Goal: Navigation & Orientation: Understand site structure

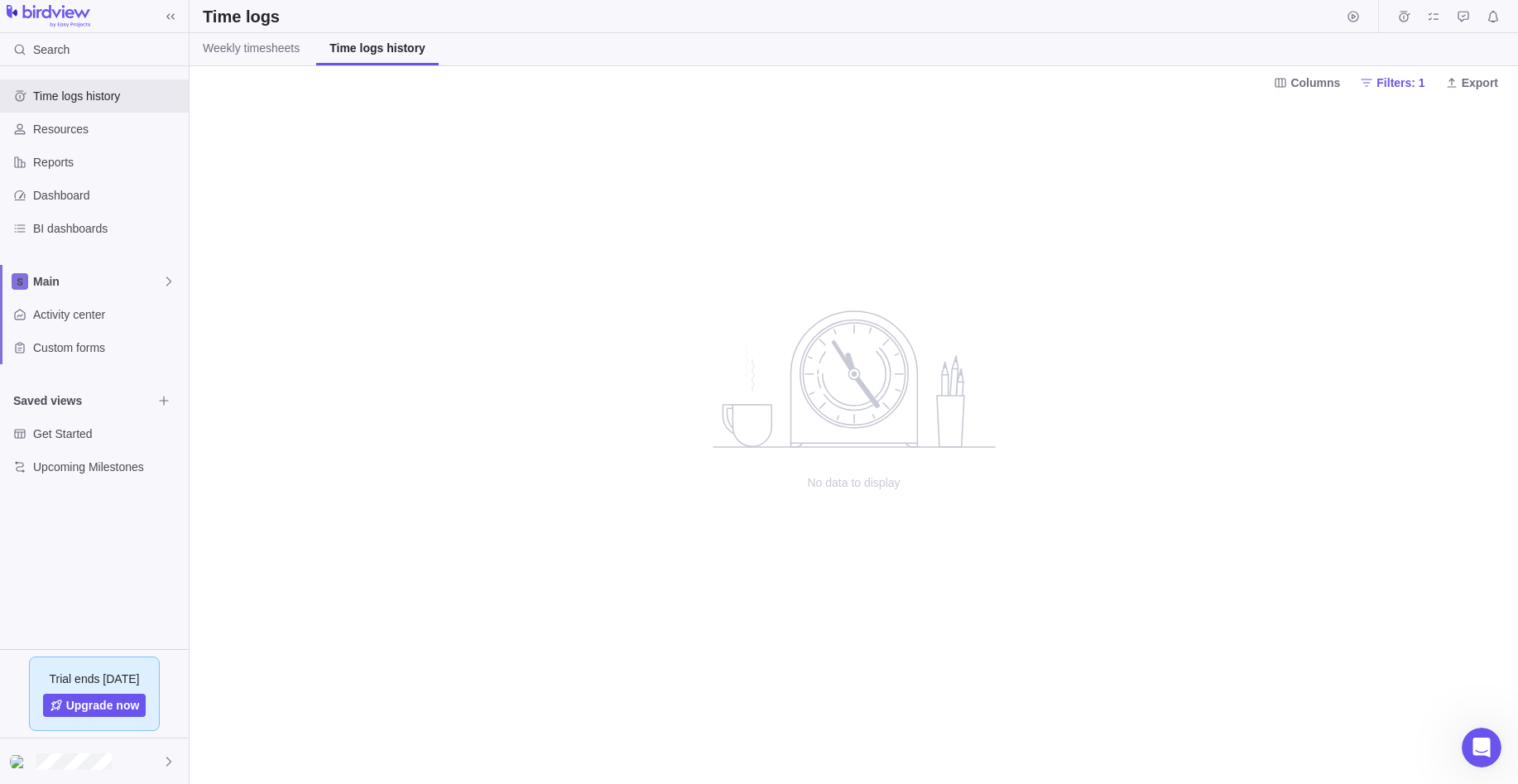
click at [70, 15] on img at bounding box center [48, 16] width 84 height 23
click at [53, 16] on img at bounding box center [48, 16] width 84 height 23
click at [1472, 738] on icon "Open Intercom Messenger" at bounding box center [1480, 745] width 28 height 28
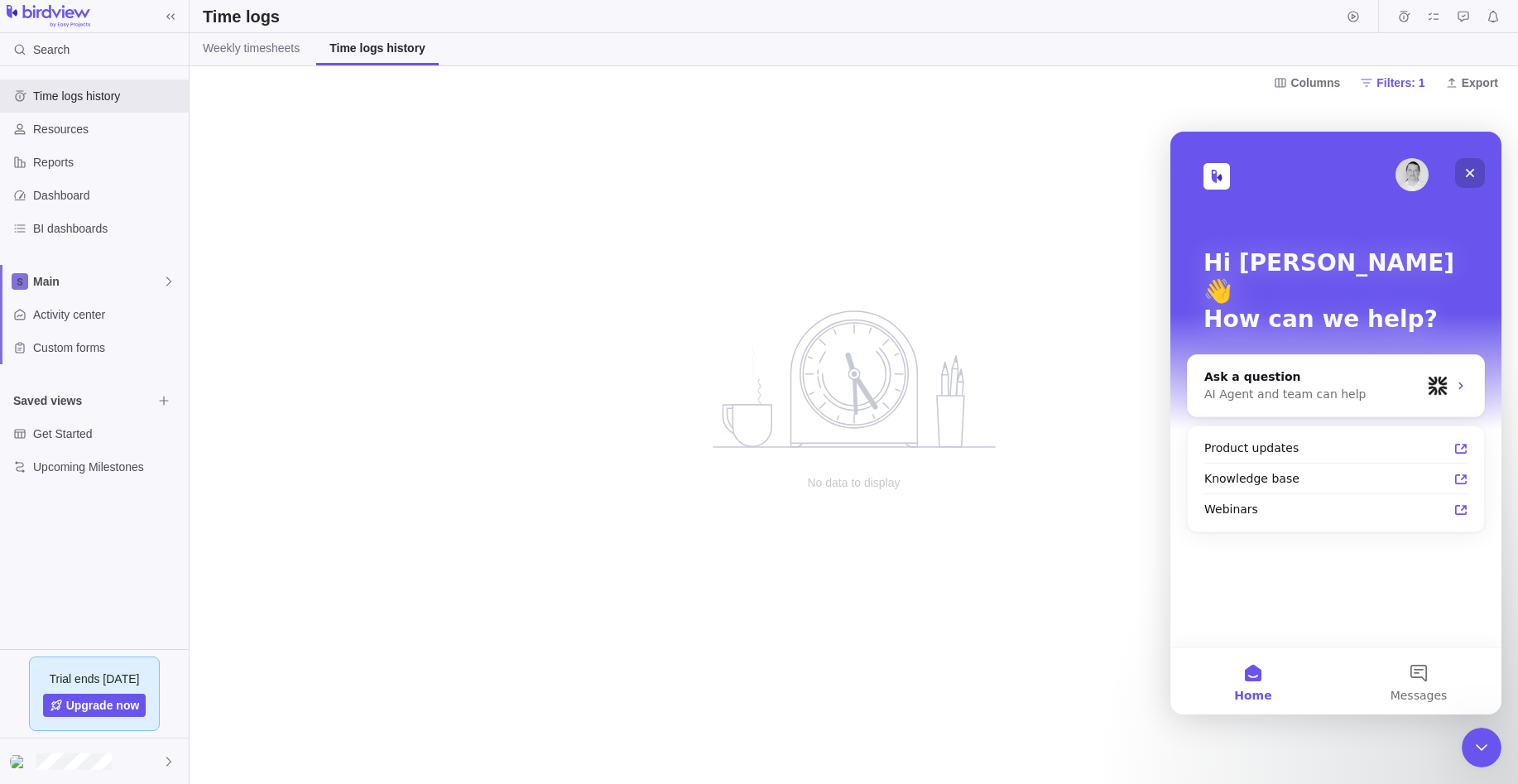
click at [1478, 176] on div "Close" at bounding box center [1470, 173] width 30 height 30
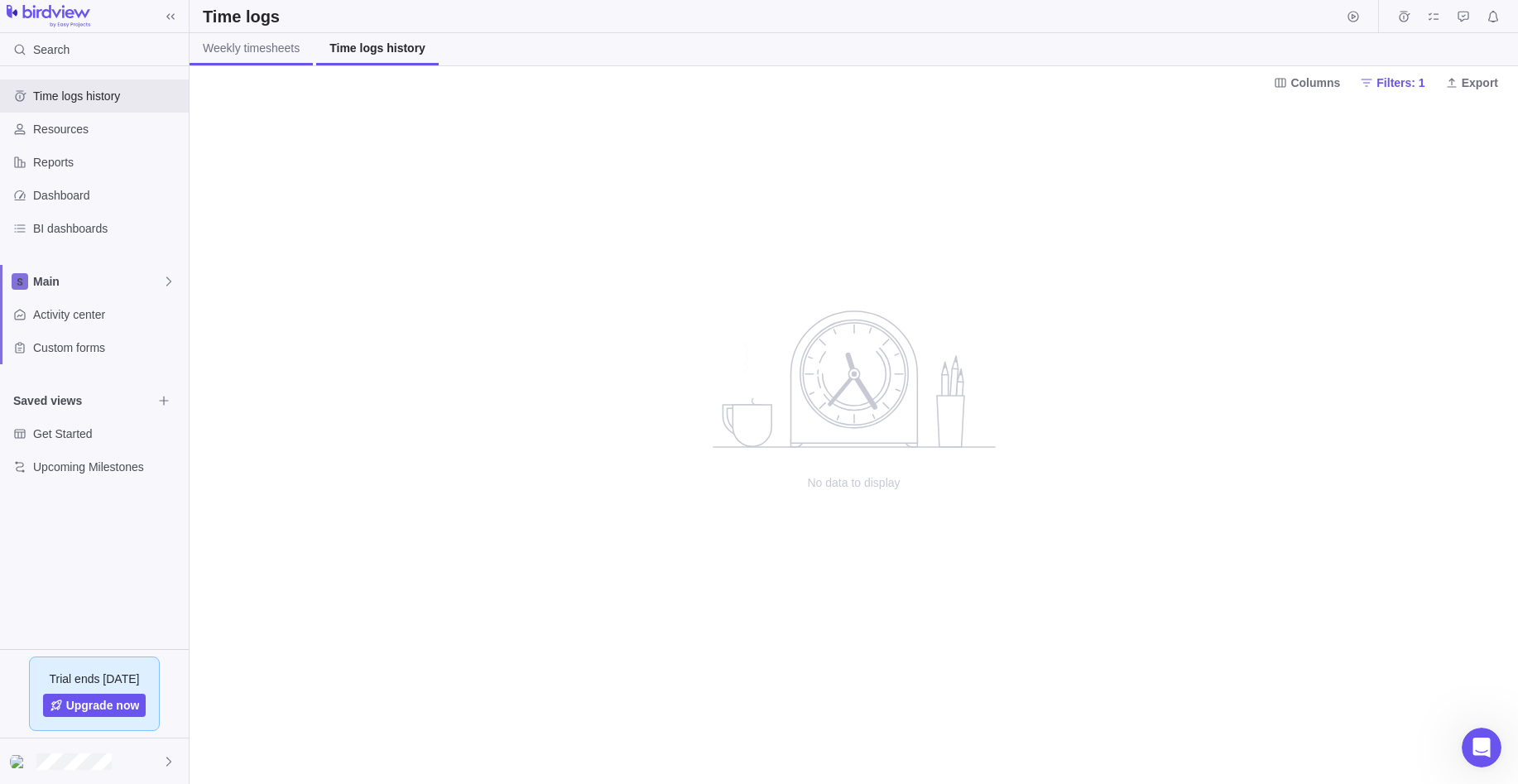
click at [281, 61] on link "Weekly timesheets" at bounding box center [251, 48] width 123 height 32
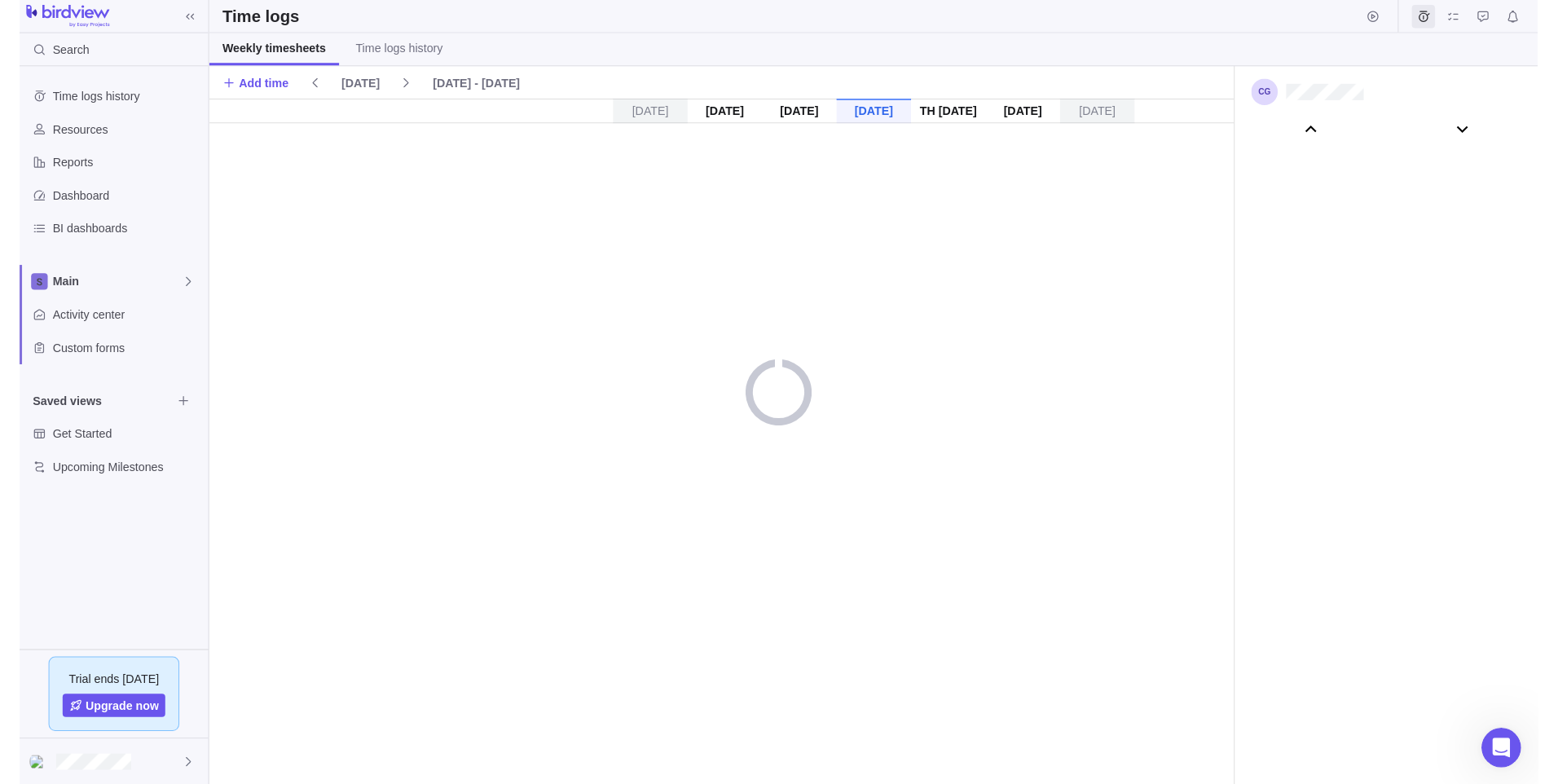
scroll to position [90823, 0]
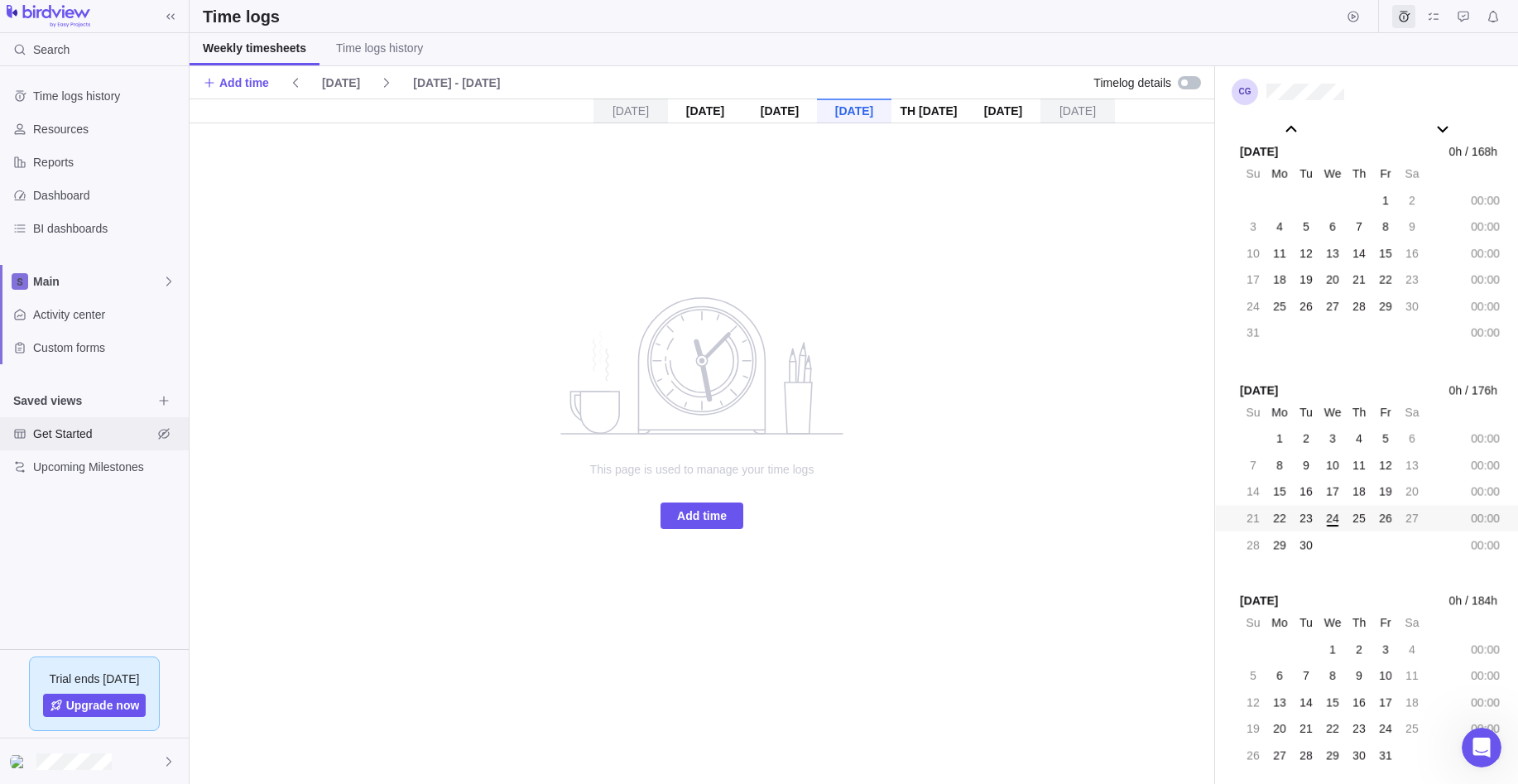
click at [64, 431] on span "Get Started" at bounding box center [92, 433] width 119 height 16
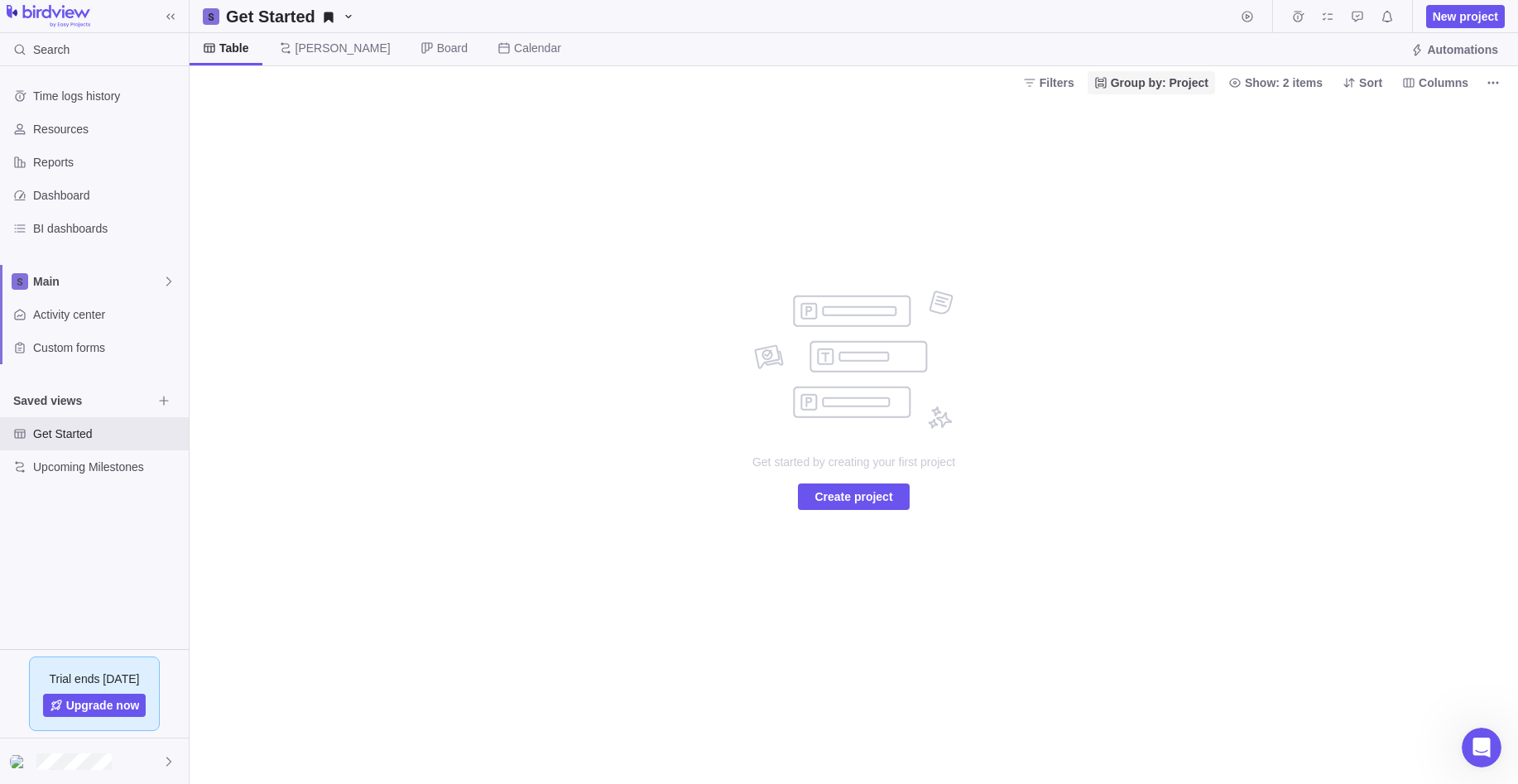
click at [1148, 82] on span "Group by: Project" at bounding box center [1159, 83] width 97 height 16
click at [1336, 145] on div at bounding box center [1326, 145] width 23 height 13
click at [1328, 123] on div at bounding box center [1324, 118] width 23 height 13
click at [1380, 118] on div at bounding box center [1369, 118] width 23 height 13
click at [1322, 116] on div at bounding box center [1326, 118] width 23 height 13
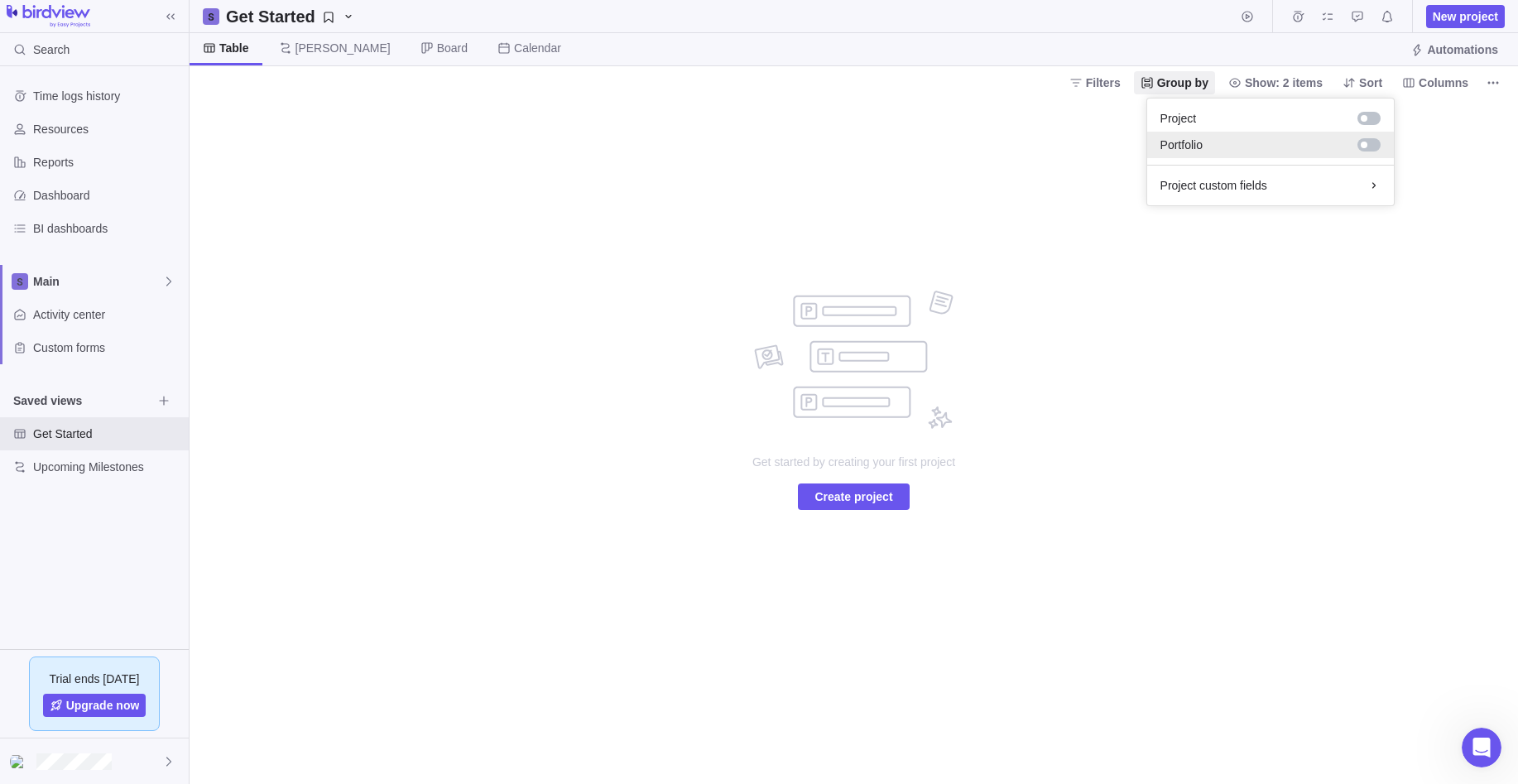
click at [1381, 144] on div "Portfolio" at bounding box center [1271, 145] width 247 height 27
click at [1366, 306] on body "Search Time logs history Resources Reports Dashboard BI dashboards Main Activit…" at bounding box center [759, 392] width 1518 height 784
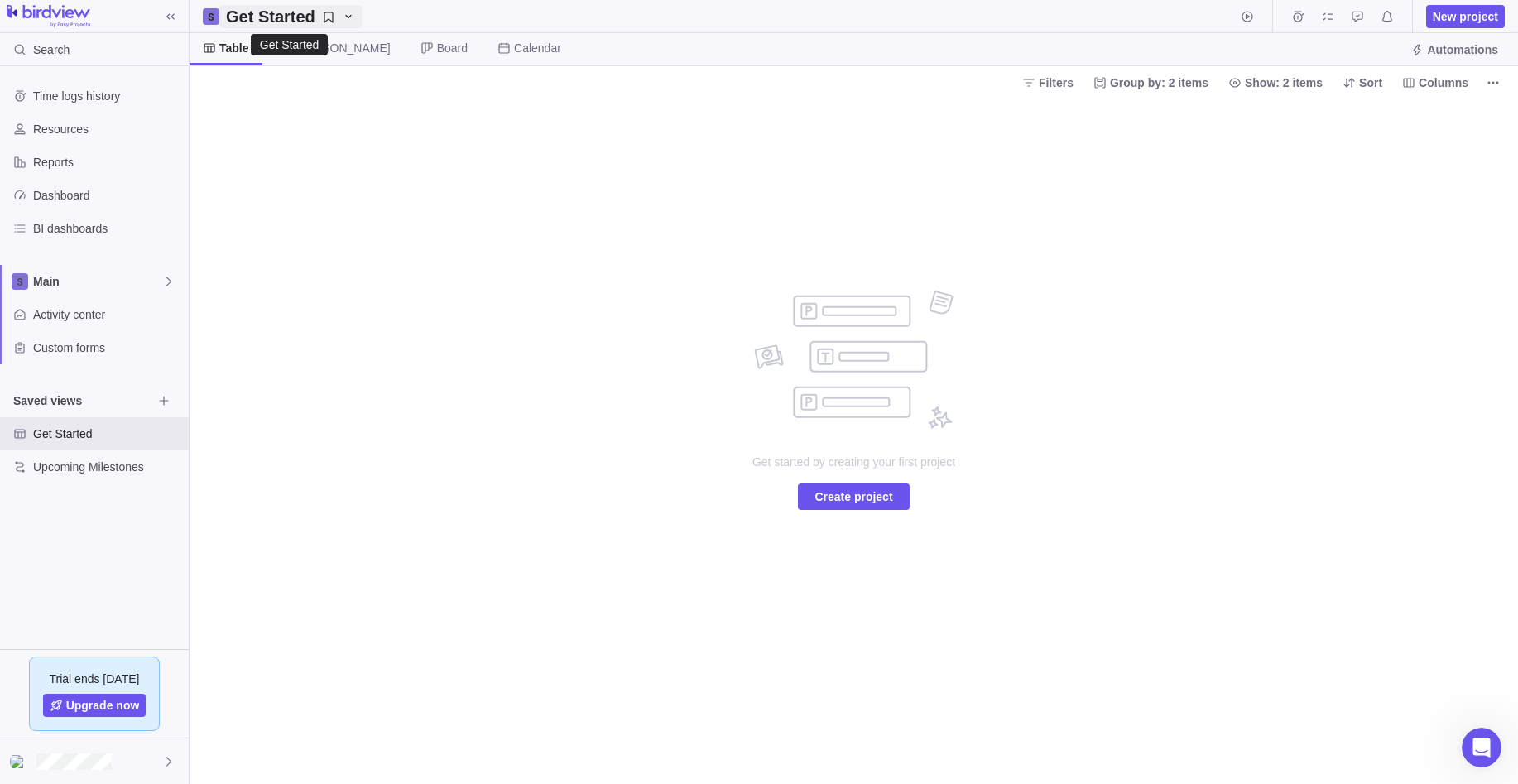
click at [235, 19] on h2 "Get Started" at bounding box center [270, 16] width 90 height 23
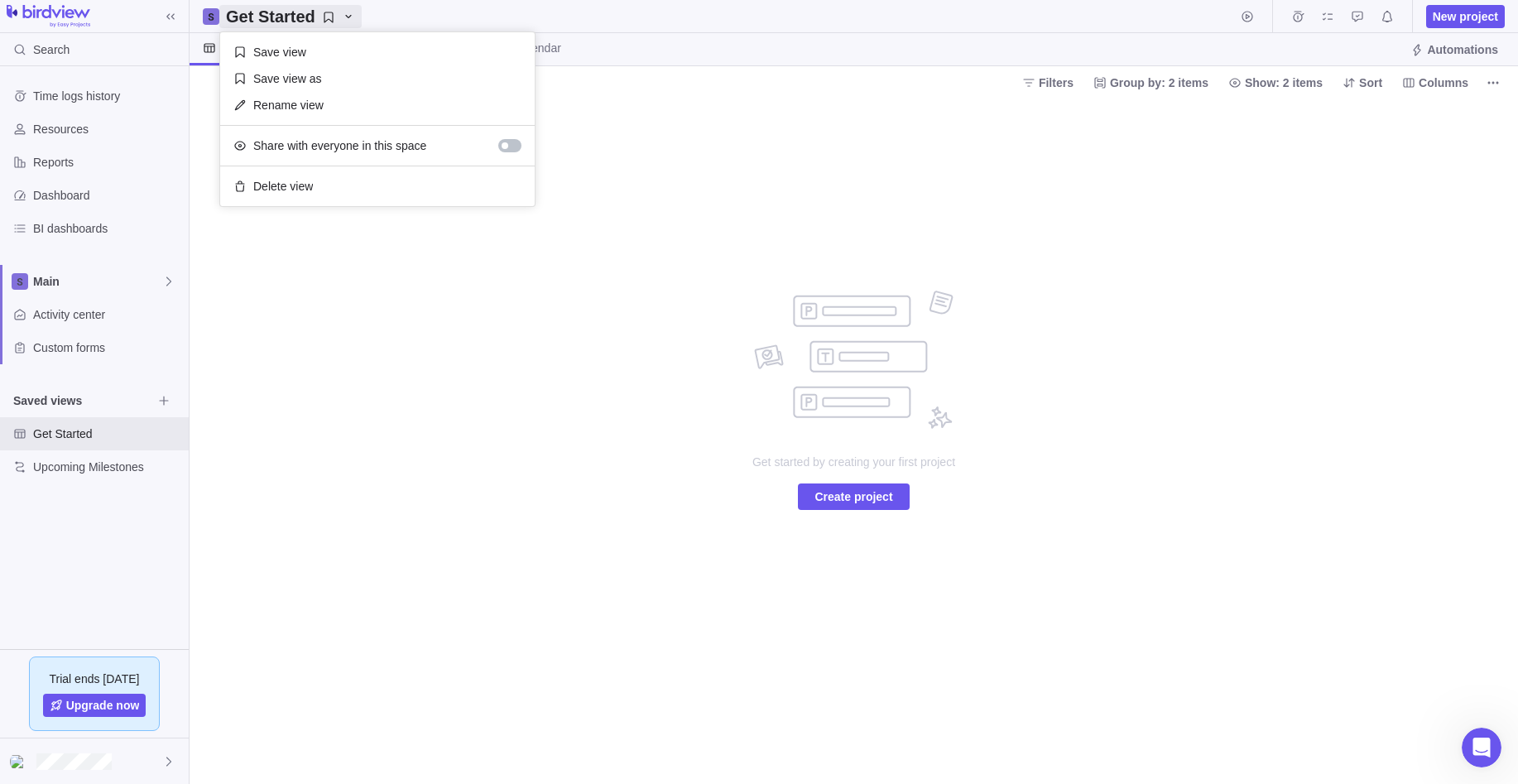
click at [53, 100] on body "Search Time logs history Resources Reports Dashboard BI dashboards Main Activit…" at bounding box center [759, 392] width 1518 height 784
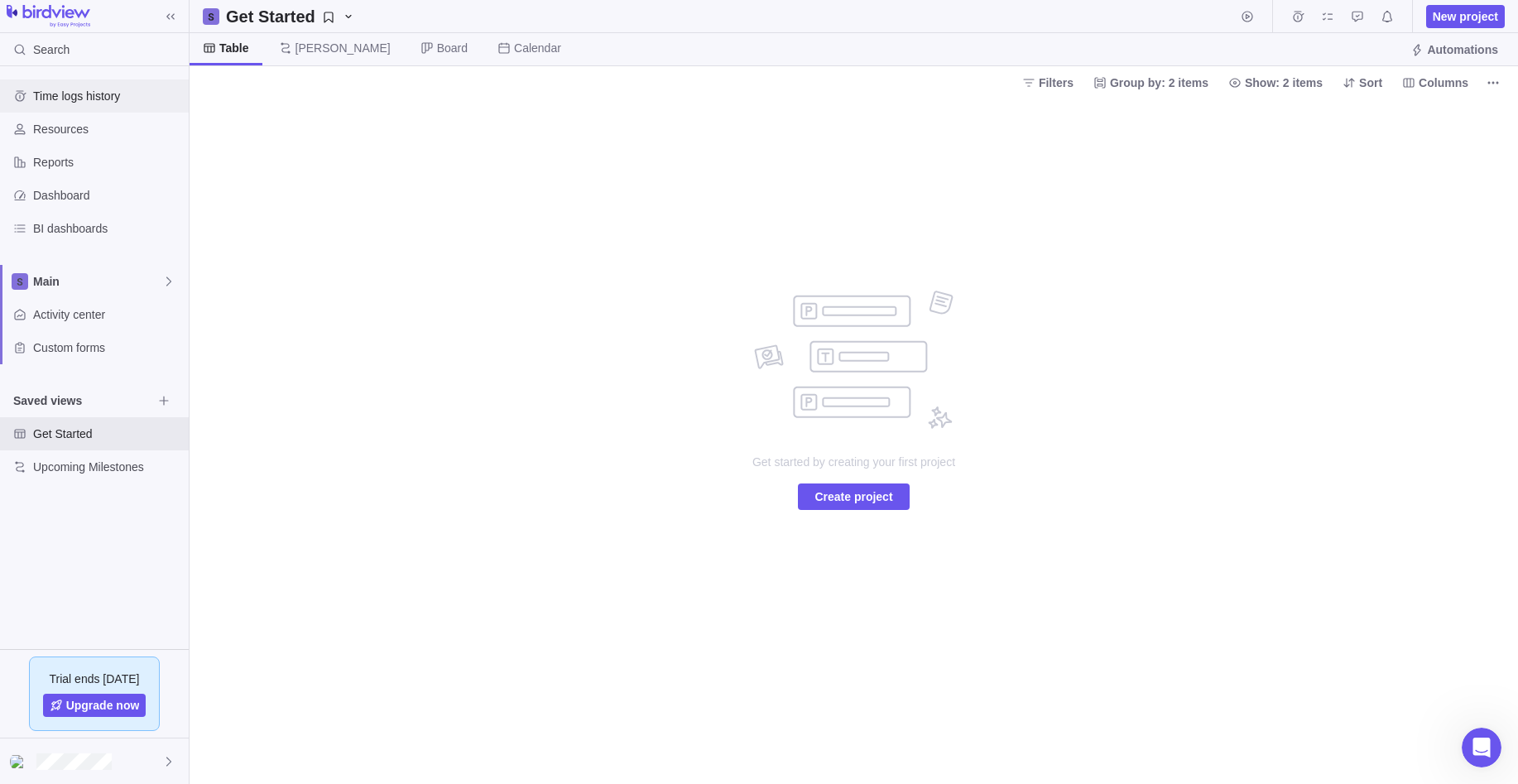
click at [78, 89] on span "Time logs history" at bounding box center [107, 96] width 149 height 16
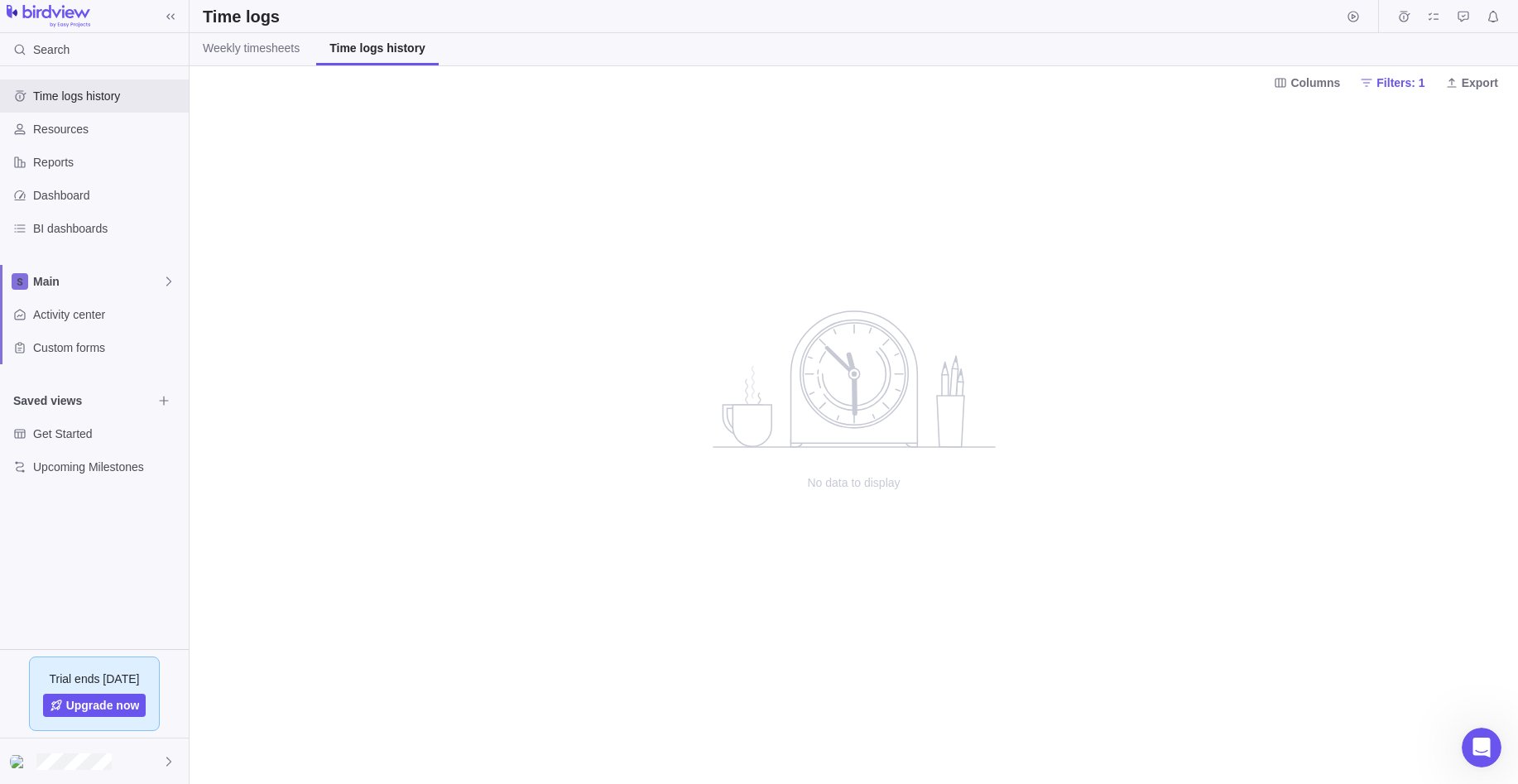
click at [72, 15] on img at bounding box center [48, 16] width 84 height 23
drag, startPoint x: 72, startPoint y: 15, endPoint x: 578, endPoint y: 307, distance: 584.2
click at [578, 307] on div "No data to display" at bounding box center [853, 441] width 1329 height 685
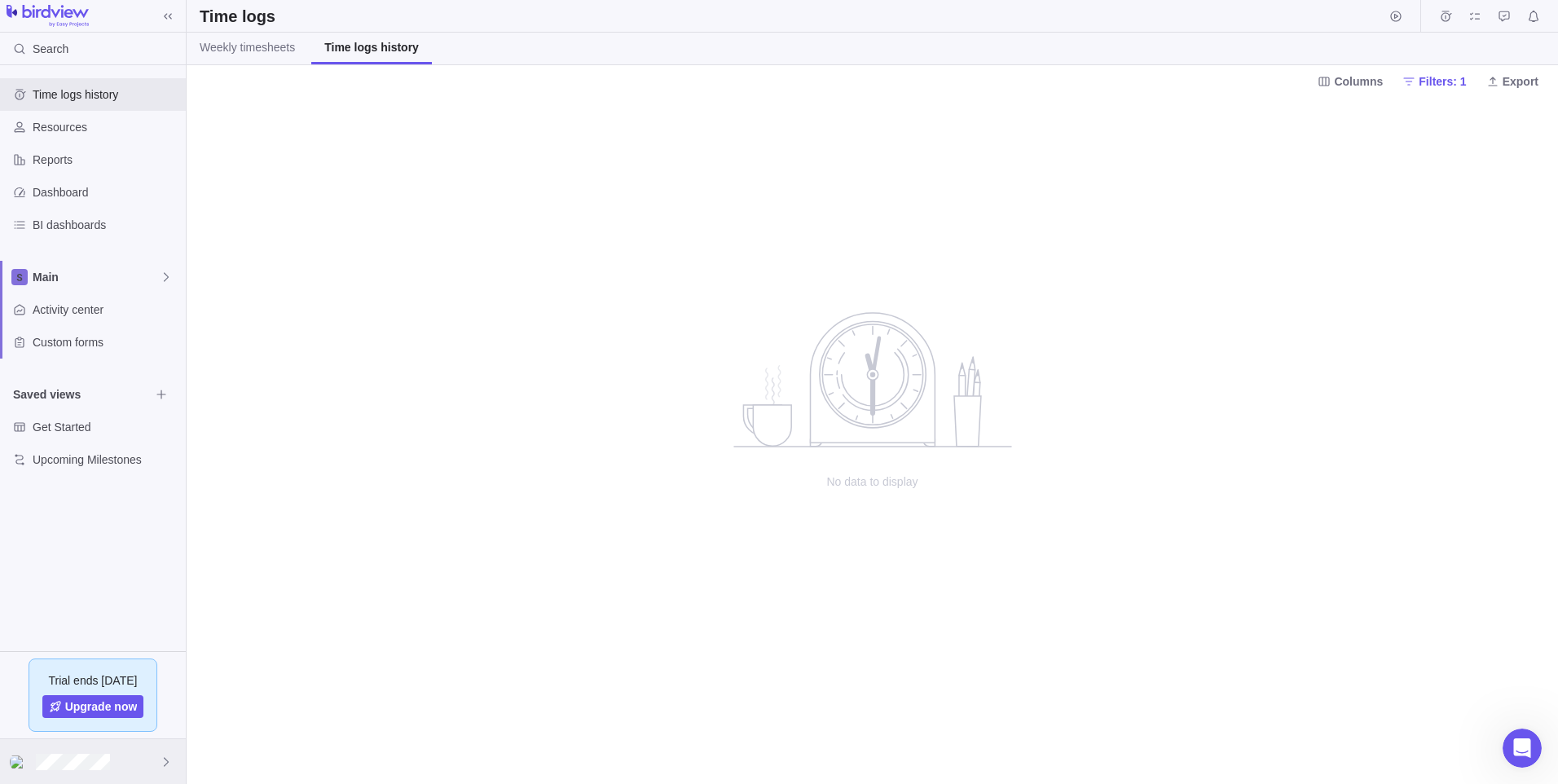
click at [174, 759] on div at bounding box center [92, 761] width 186 height 45
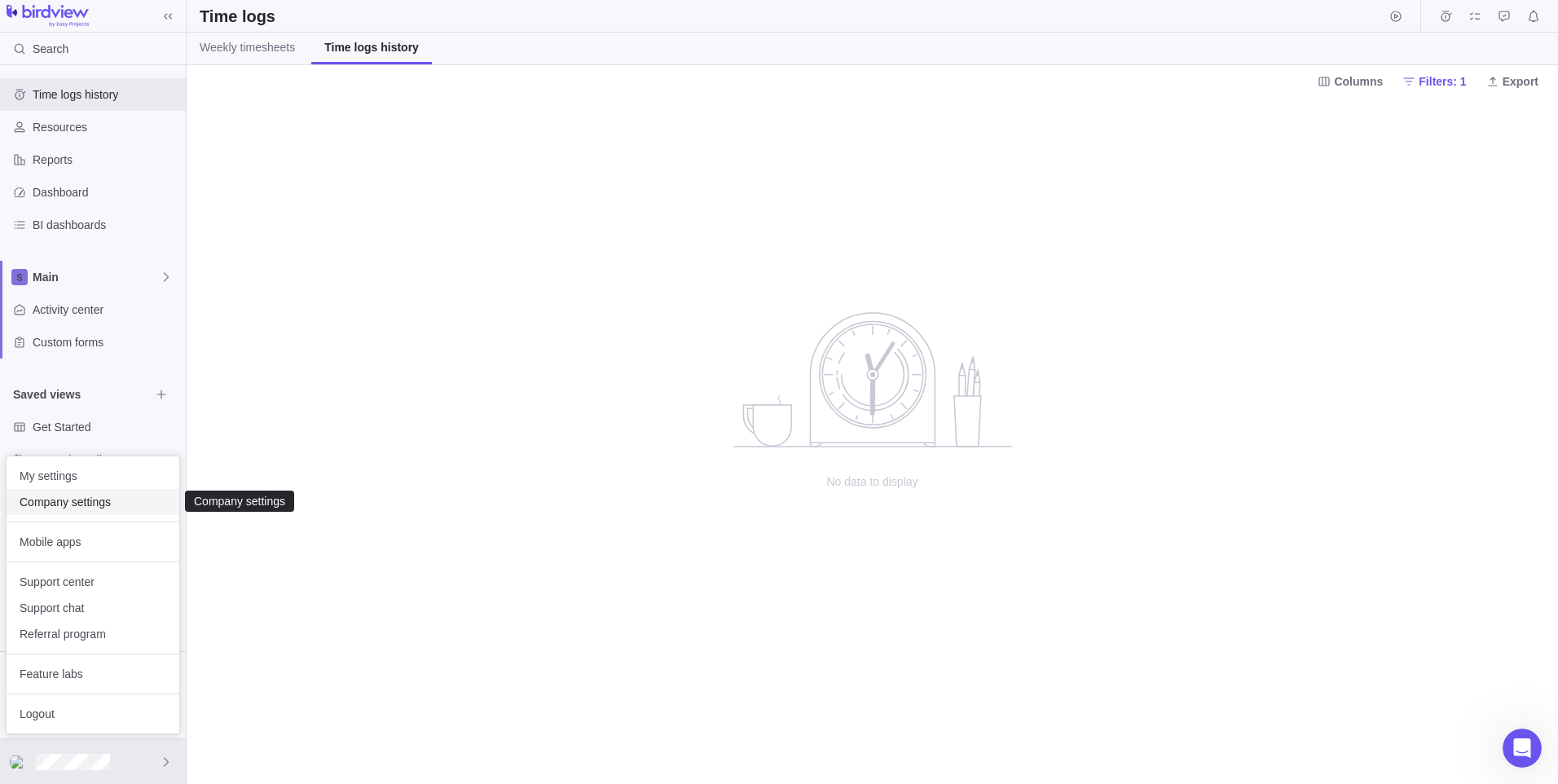
click at [95, 503] on span "Company settings" at bounding box center [92, 502] width 147 height 16
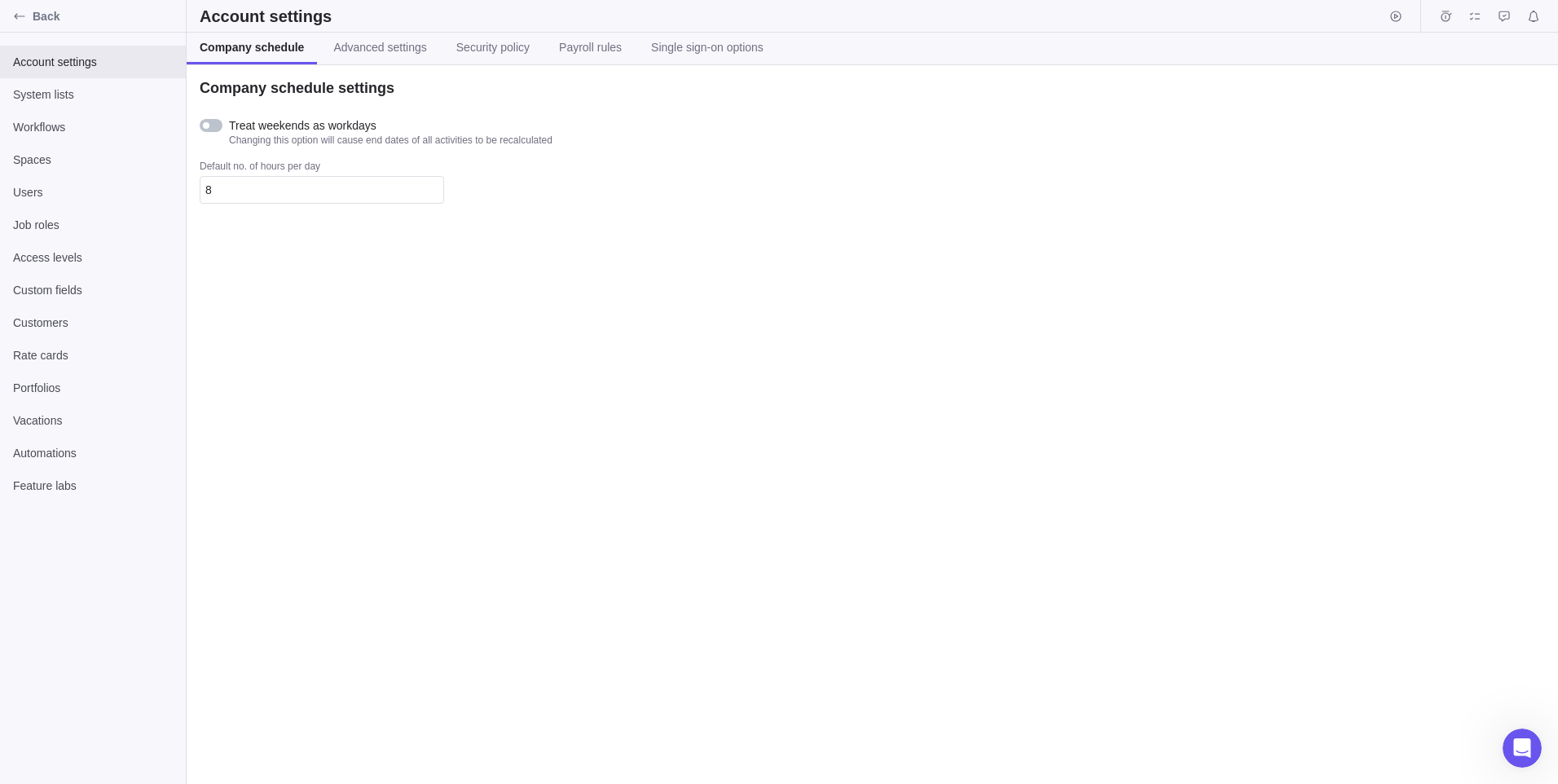
click at [214, 125] on div at bounding box center [211, 125] width 23 height 13
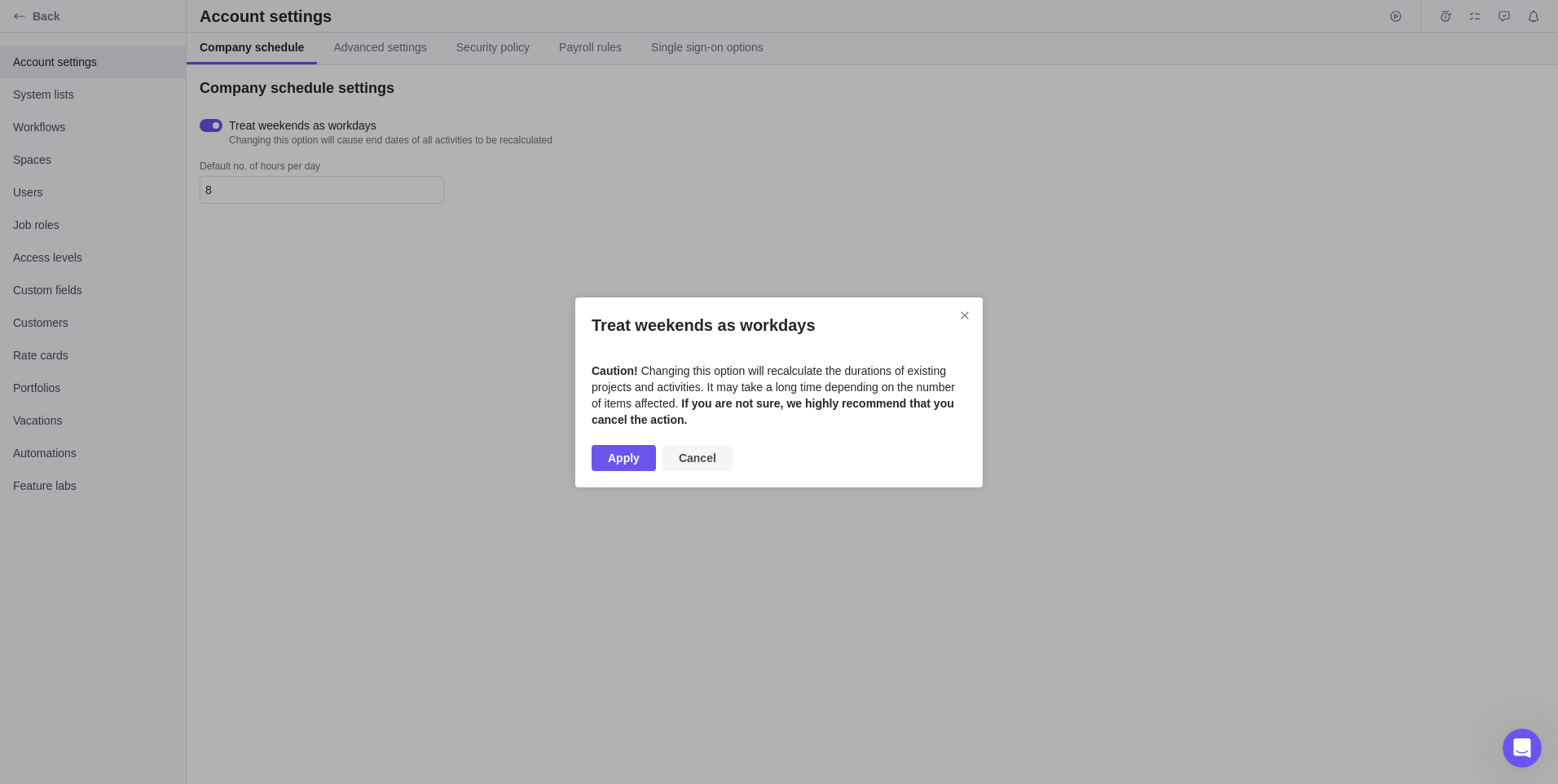
click at [690, 461] on span "Cancel" at bounding box center [698, 458] width 37 height 19
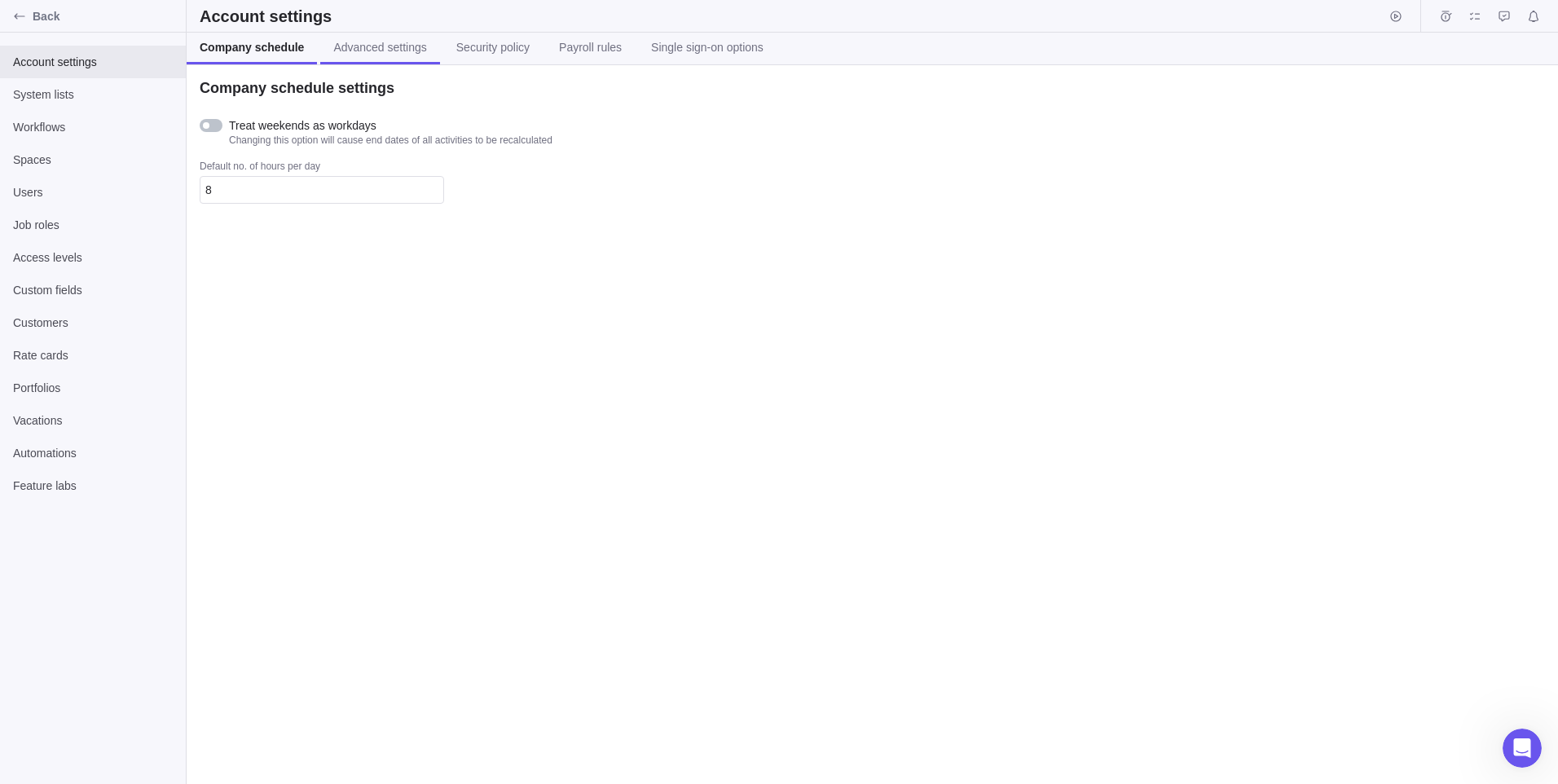
click at [374, 48] on span "Advanced settings" at bounding box center [380, 47] width 93 height 16
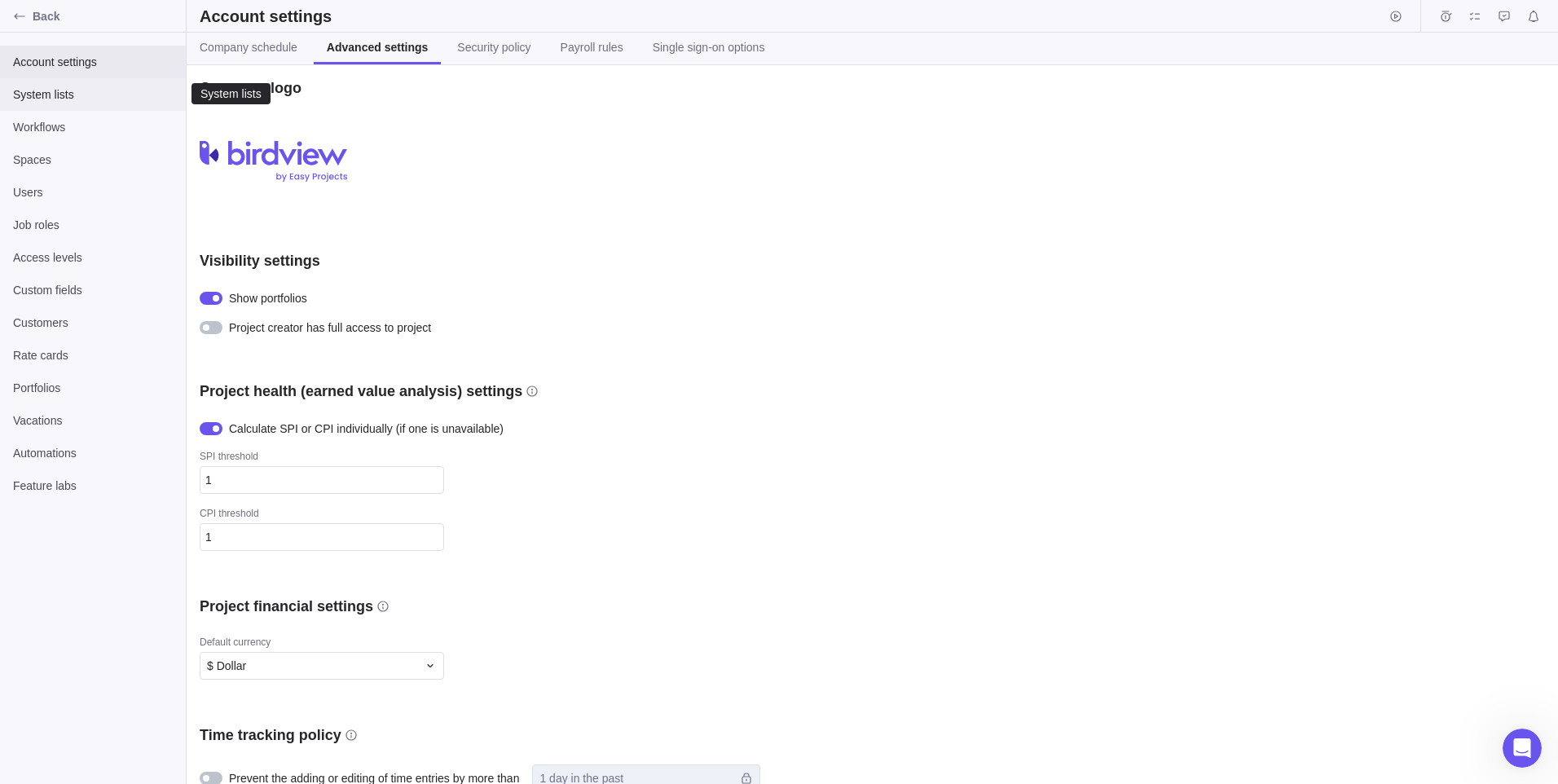
click at [31, 98] on span "System lists" at bounding box center [92, 94] width 159 height 16
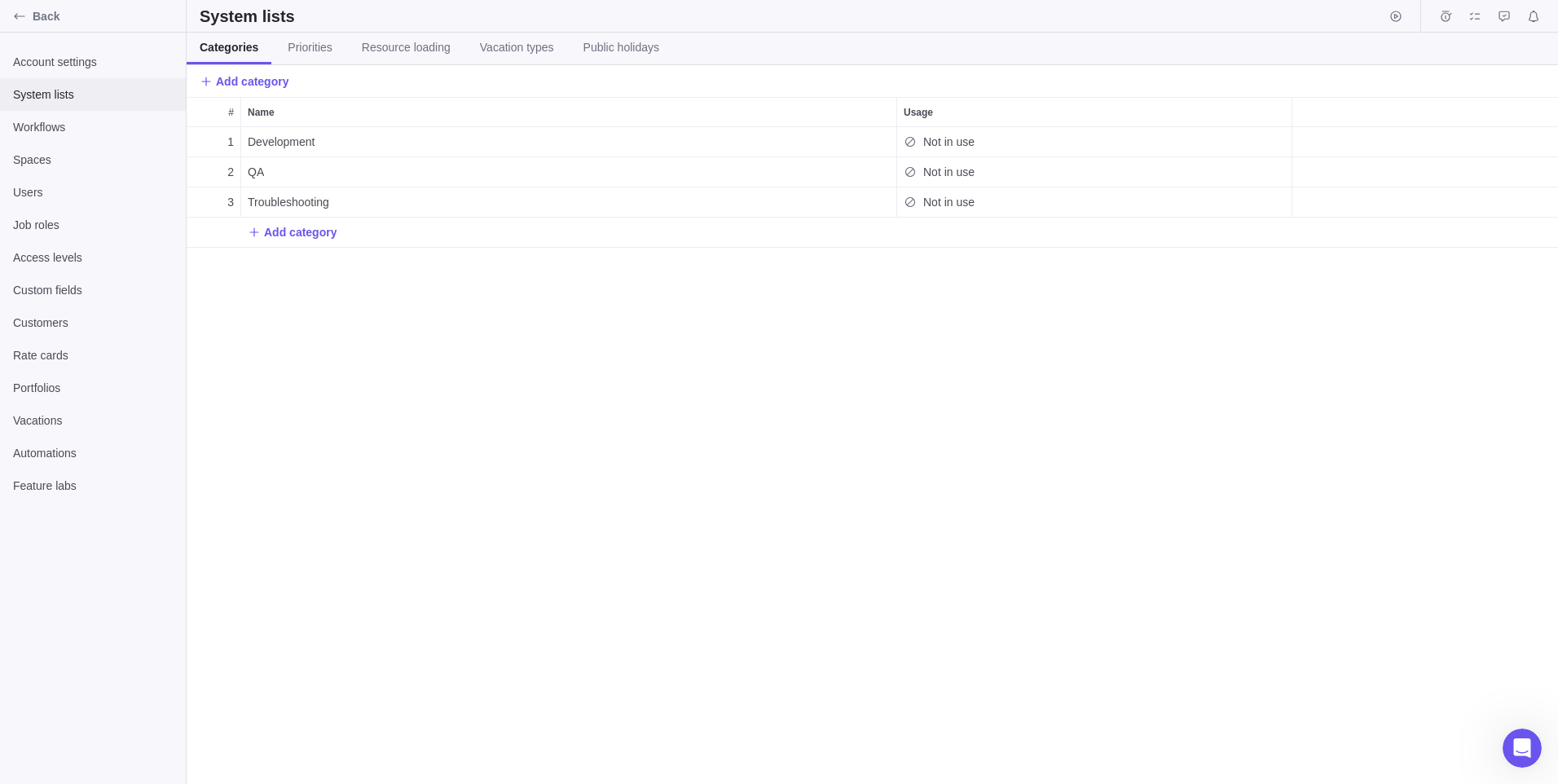
scroll to position [645, 1360]
click at [30, 131] on span "Workflows" at bounding box center [92, 126] width 159 height 16
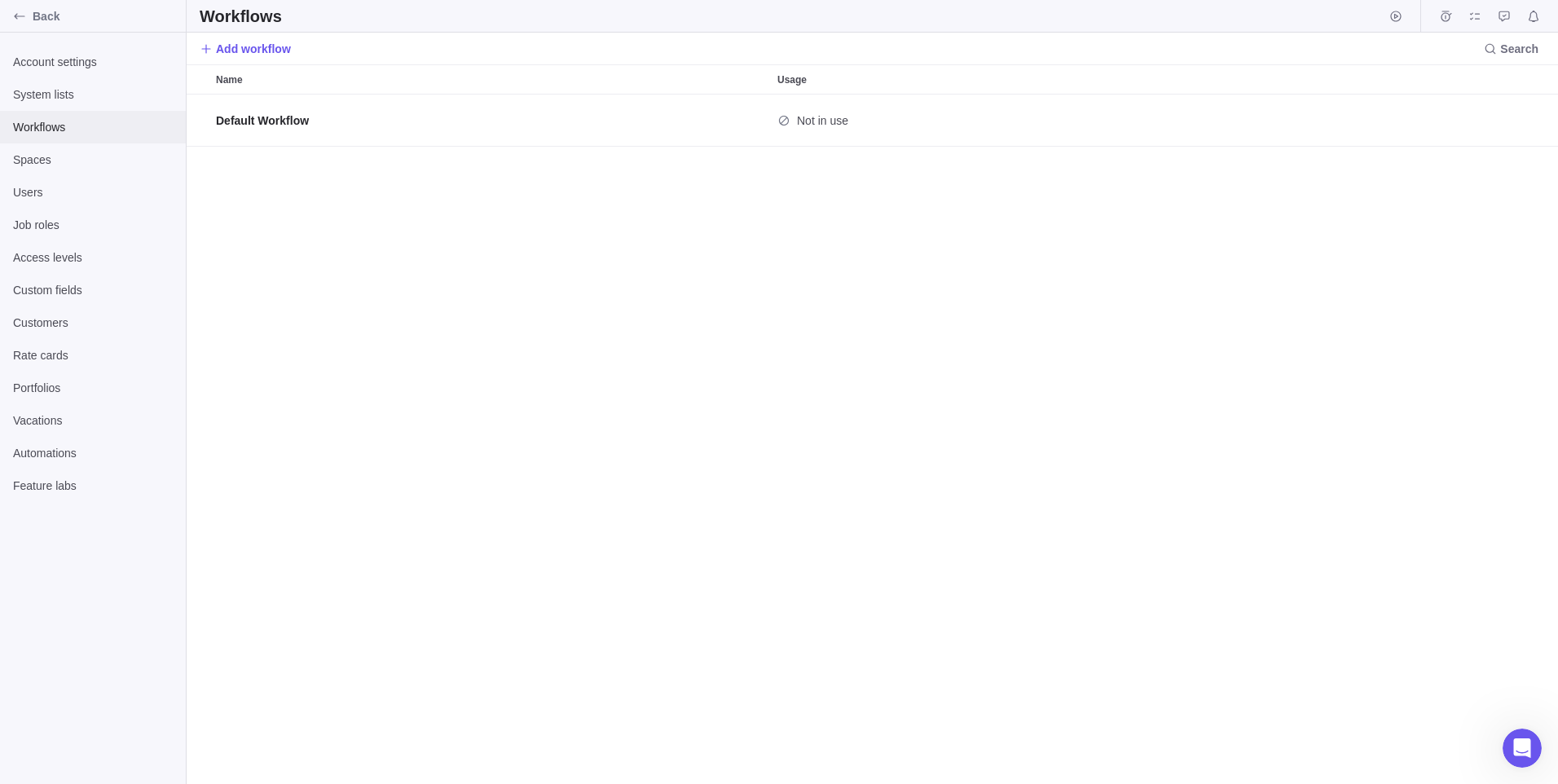
scroll to position [677, 1360]
click at [31, 158] on span "Spaces" at bounding box center [92, 159] width 159 height 16
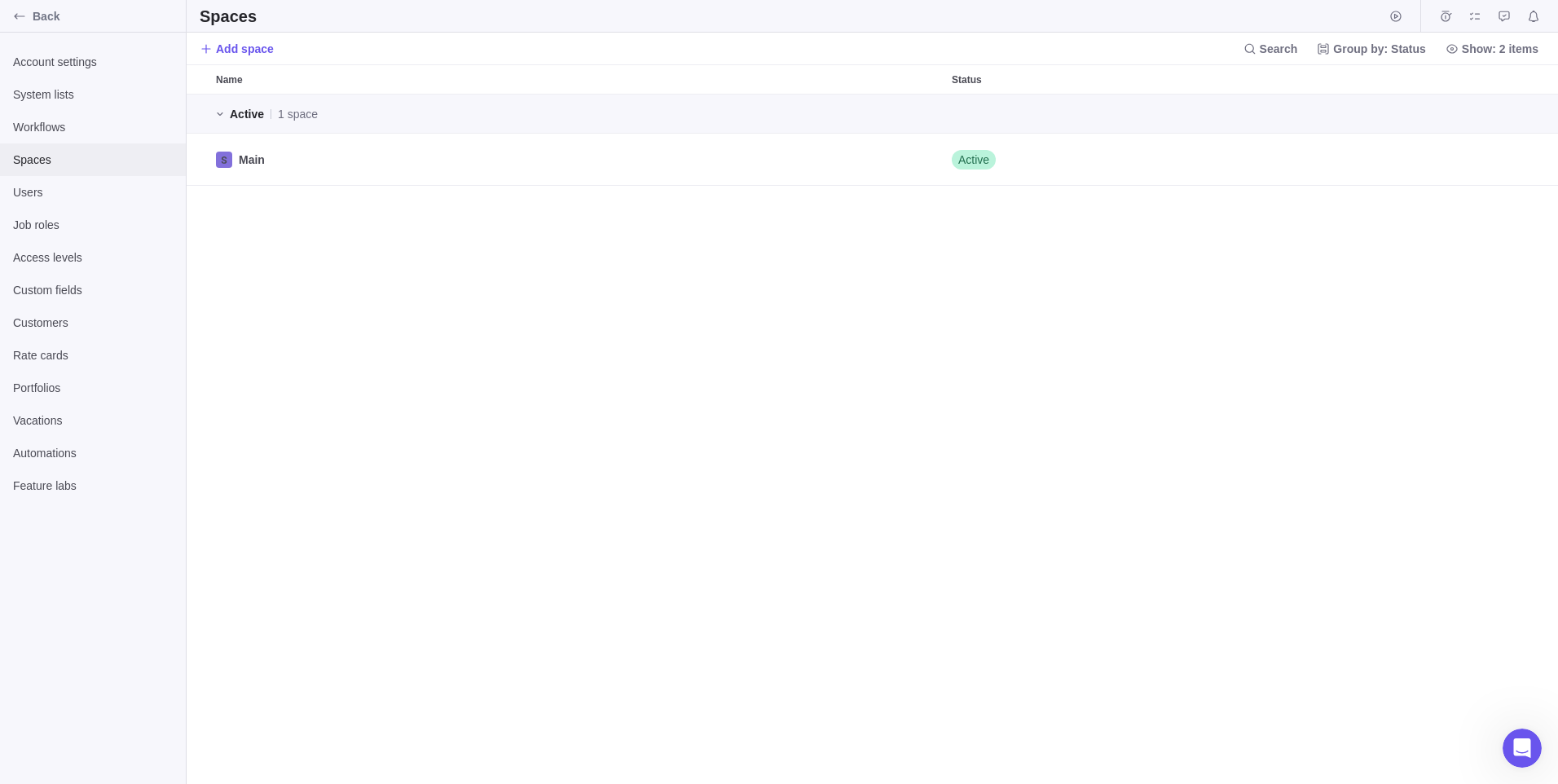
scroll to position [677, 1360]
click at [32, 189] on span "Users" at bounding box center [92, 192] width 159 height 16
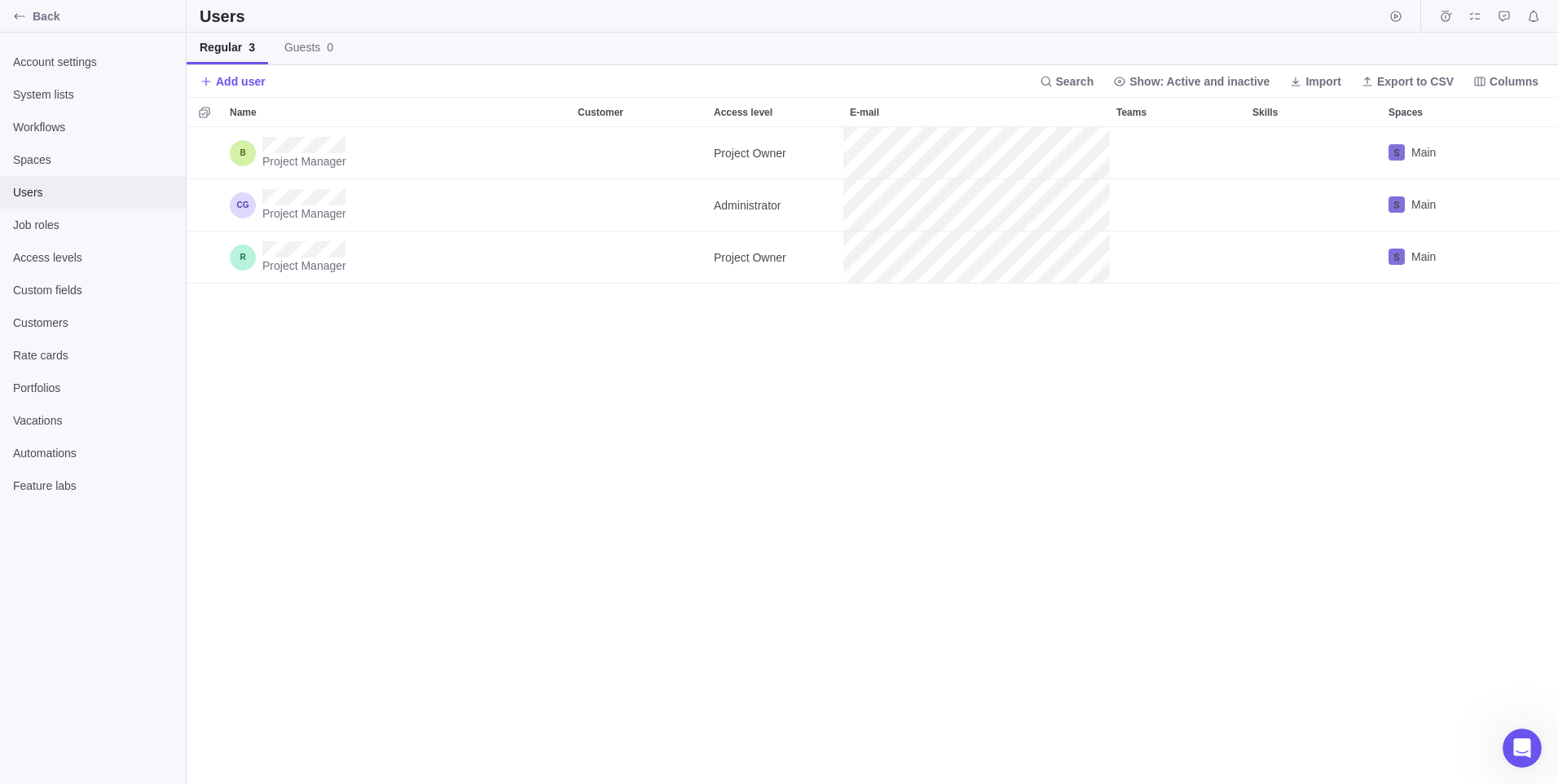
scroll to position [645, 1360]
click at [42, 224] on span "Job roles" at bounding box center [92, 225] width 159 height 16
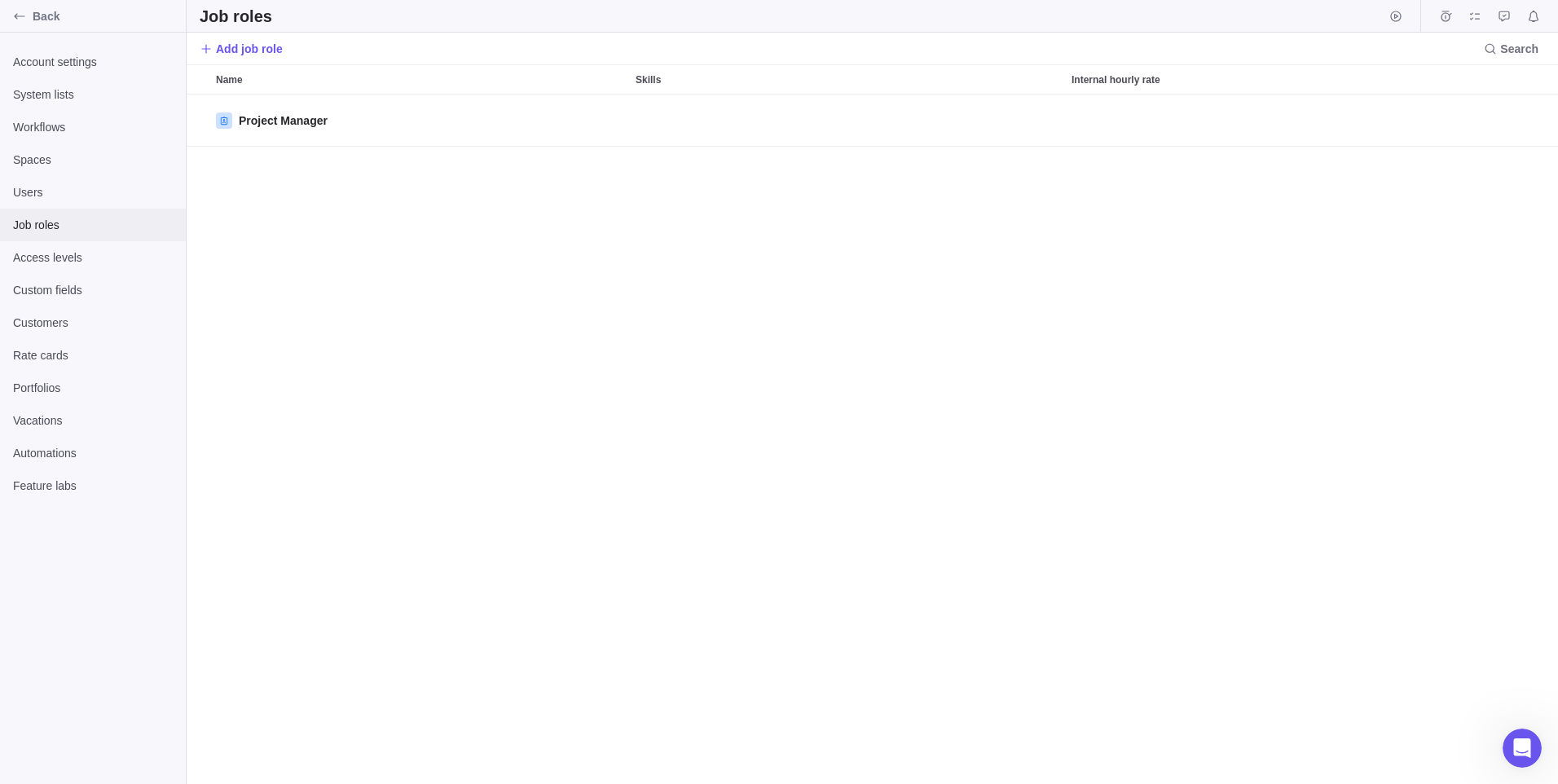
scroll to position [677, 1360]
click at [49, 262] on span "Access levels" at bounding box center [92, 257] width 159 height 16
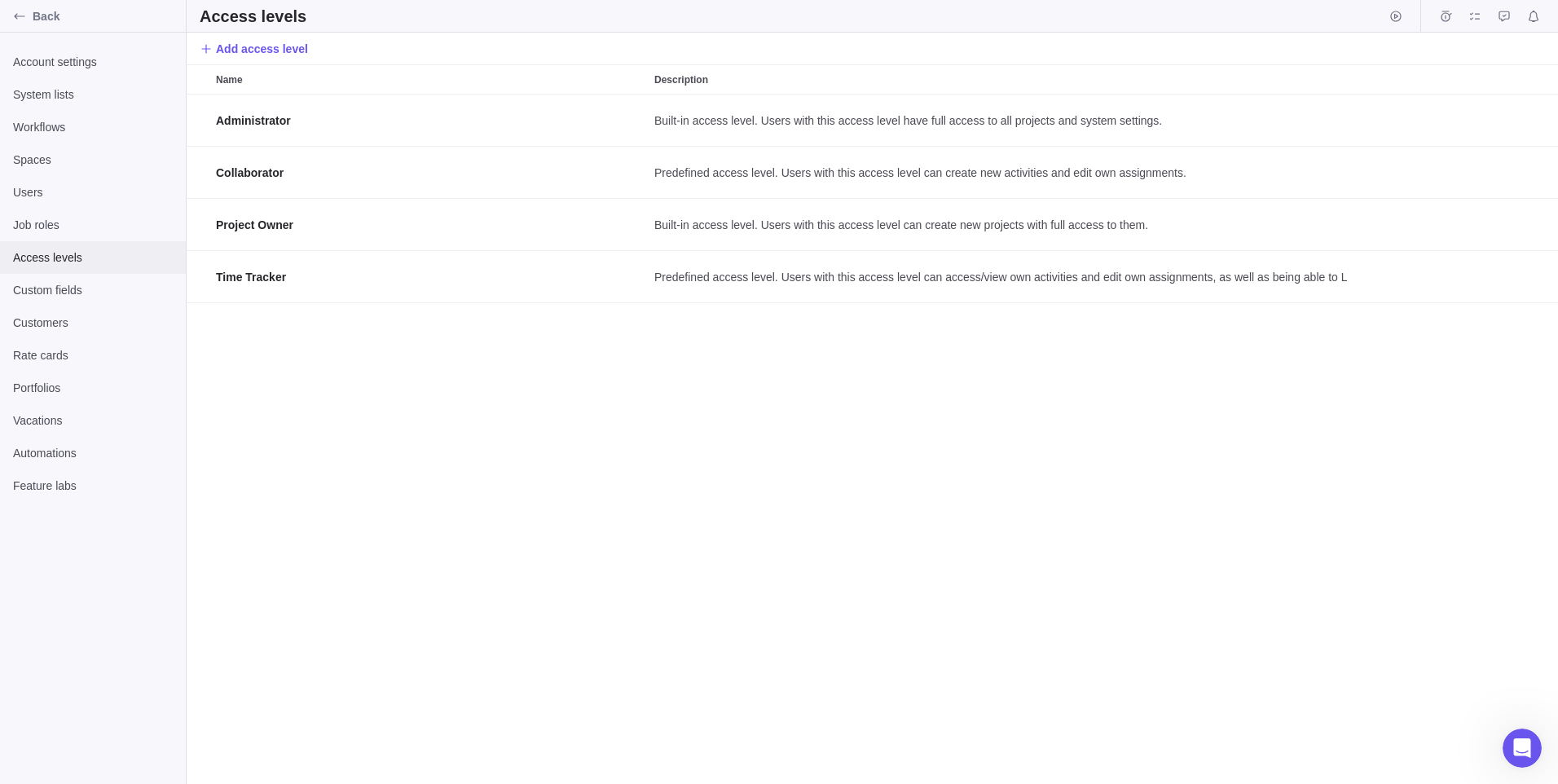
scroll to position [677, 1360]
click at [54, 293] on span "Custom fields" at bounding box center [92, 290] width 159 height 16
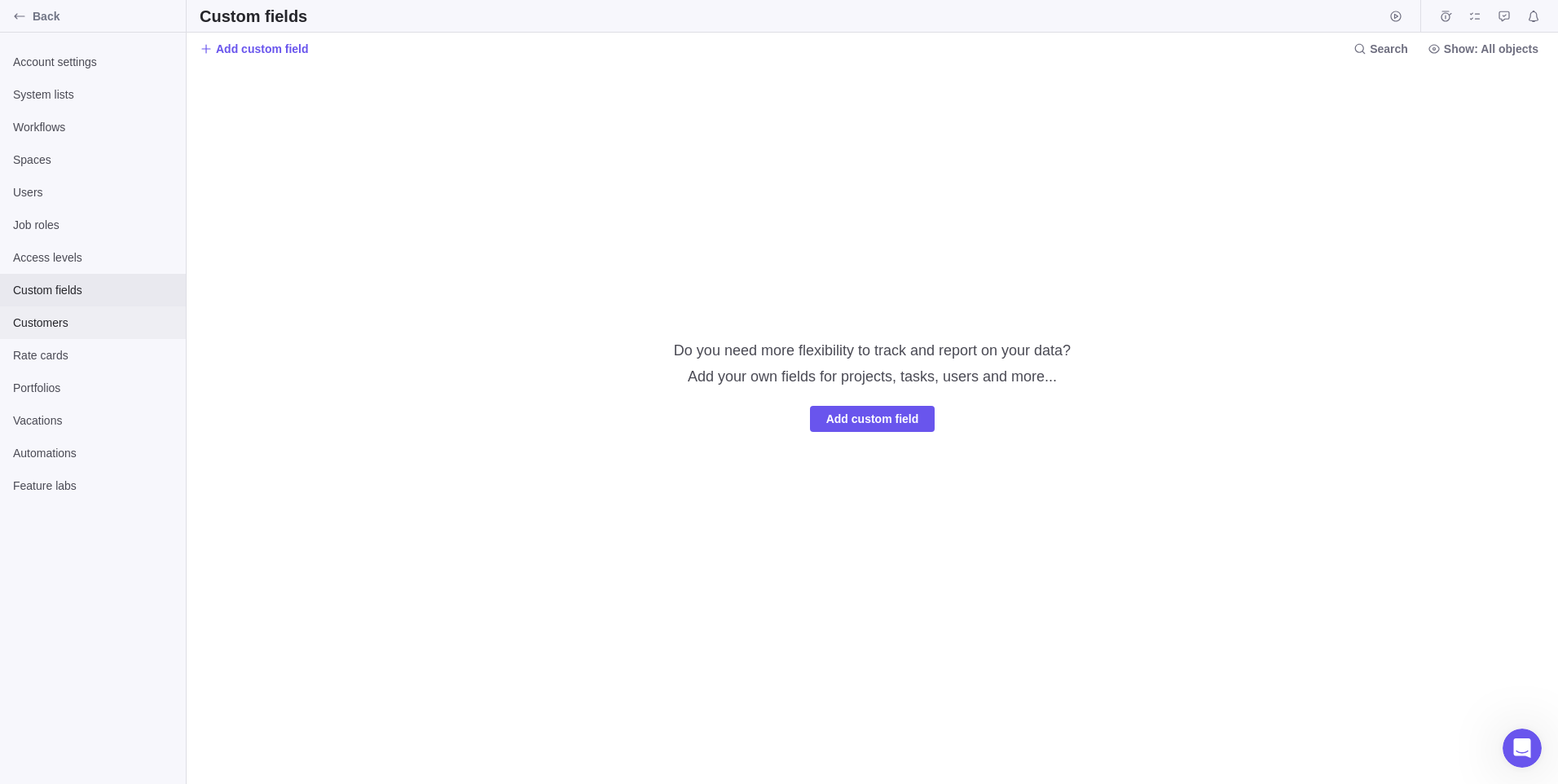
click at [55, 322] on span "Customers" at bounding box center [92, 322] width 159 height 16
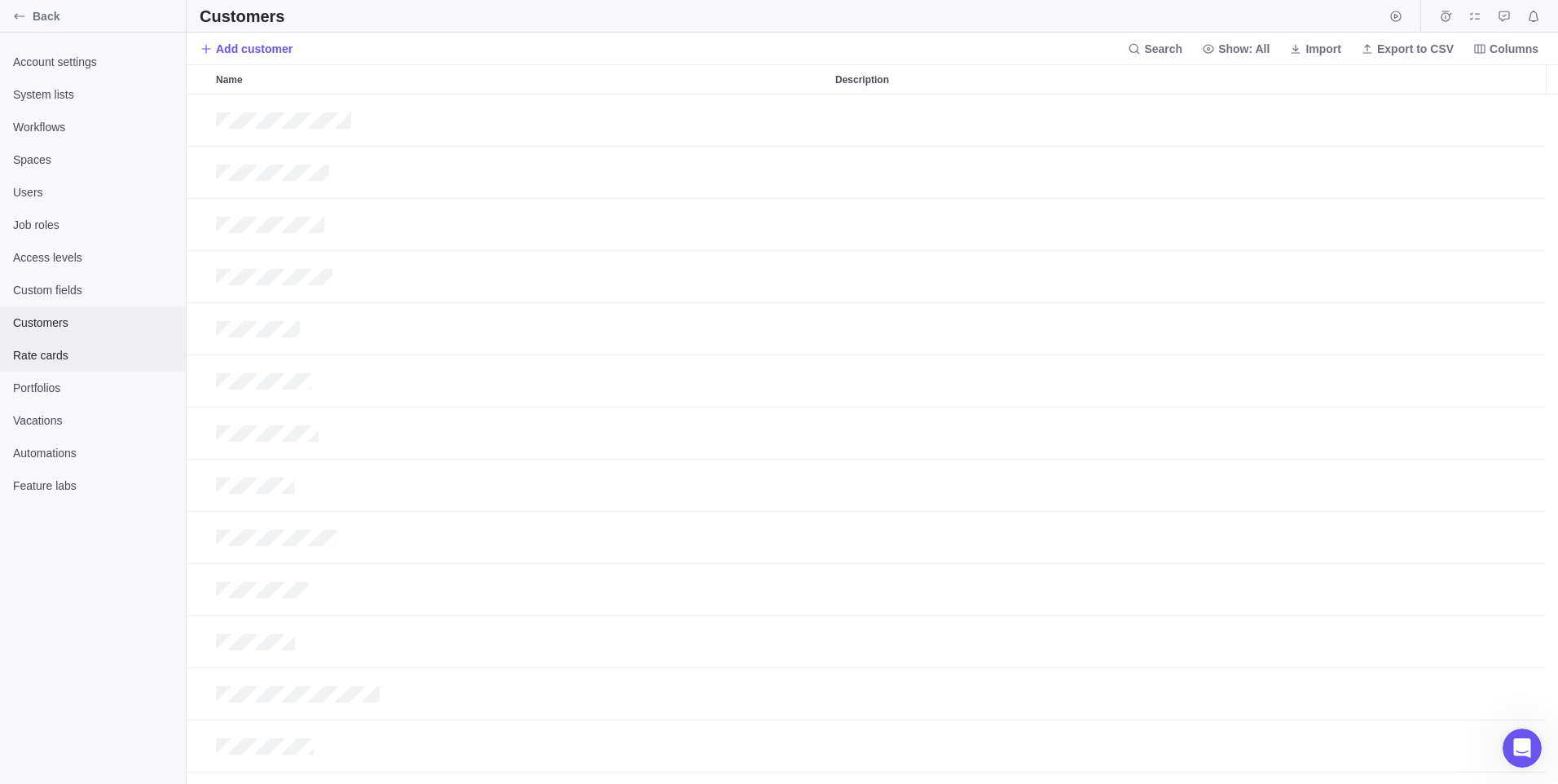
scroll to position [677, 1360]
click at [53, 357] on span "Rate cards" at bounding box center [92, 355] width 159 height 16
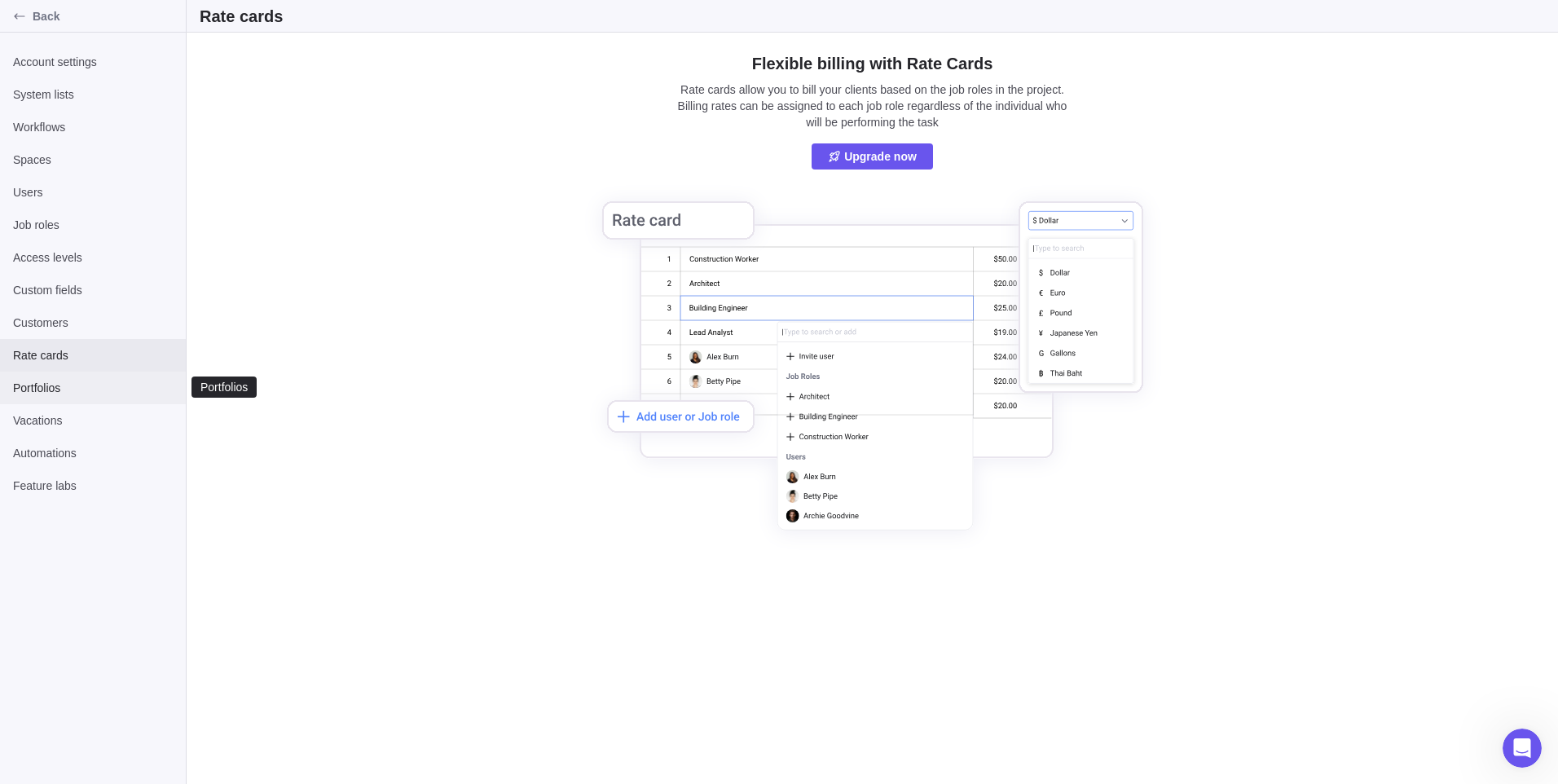
click at [52, 383] on span "Portfolios" at bounding box center [92, 387] width 159 height 16
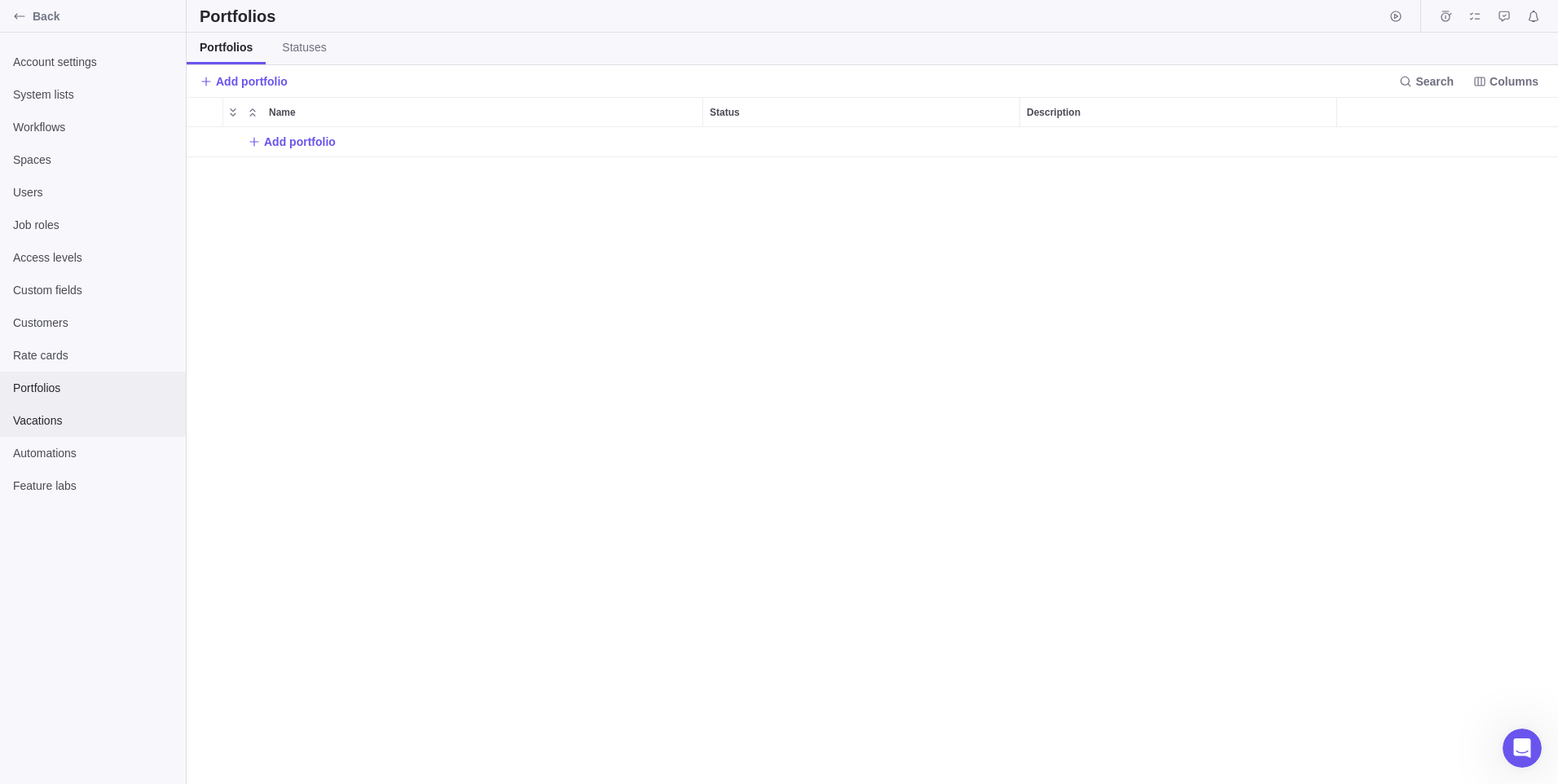
scroll to position [645, 1360]
click at [47, 415] on span "Vacations" at bounding box center [92, 420] width 159 height 16
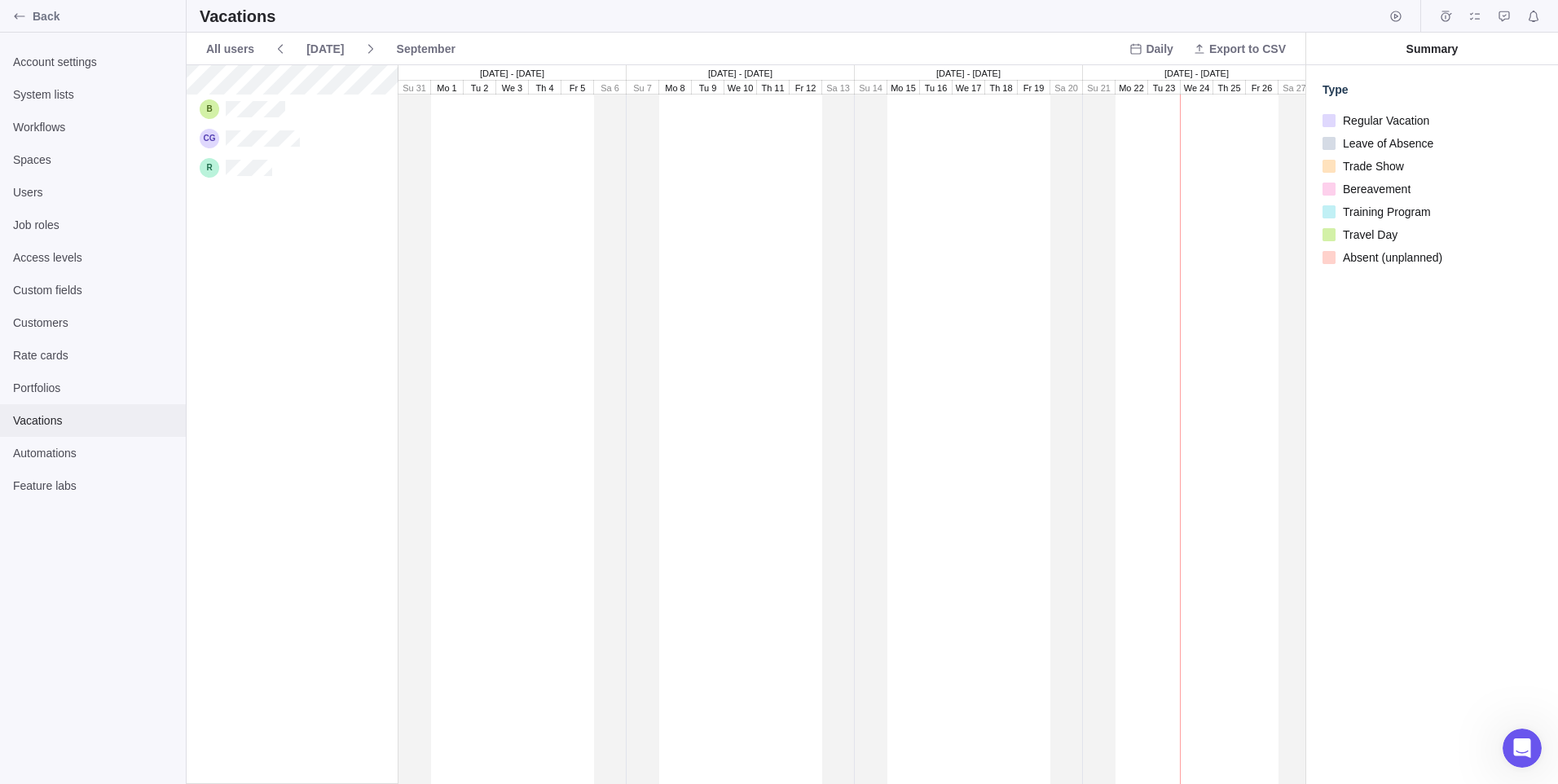
scroll to position [707, 1107]
click at [53, 458] on span "Automations" at bounding box center [92, 453] width 159 height 16
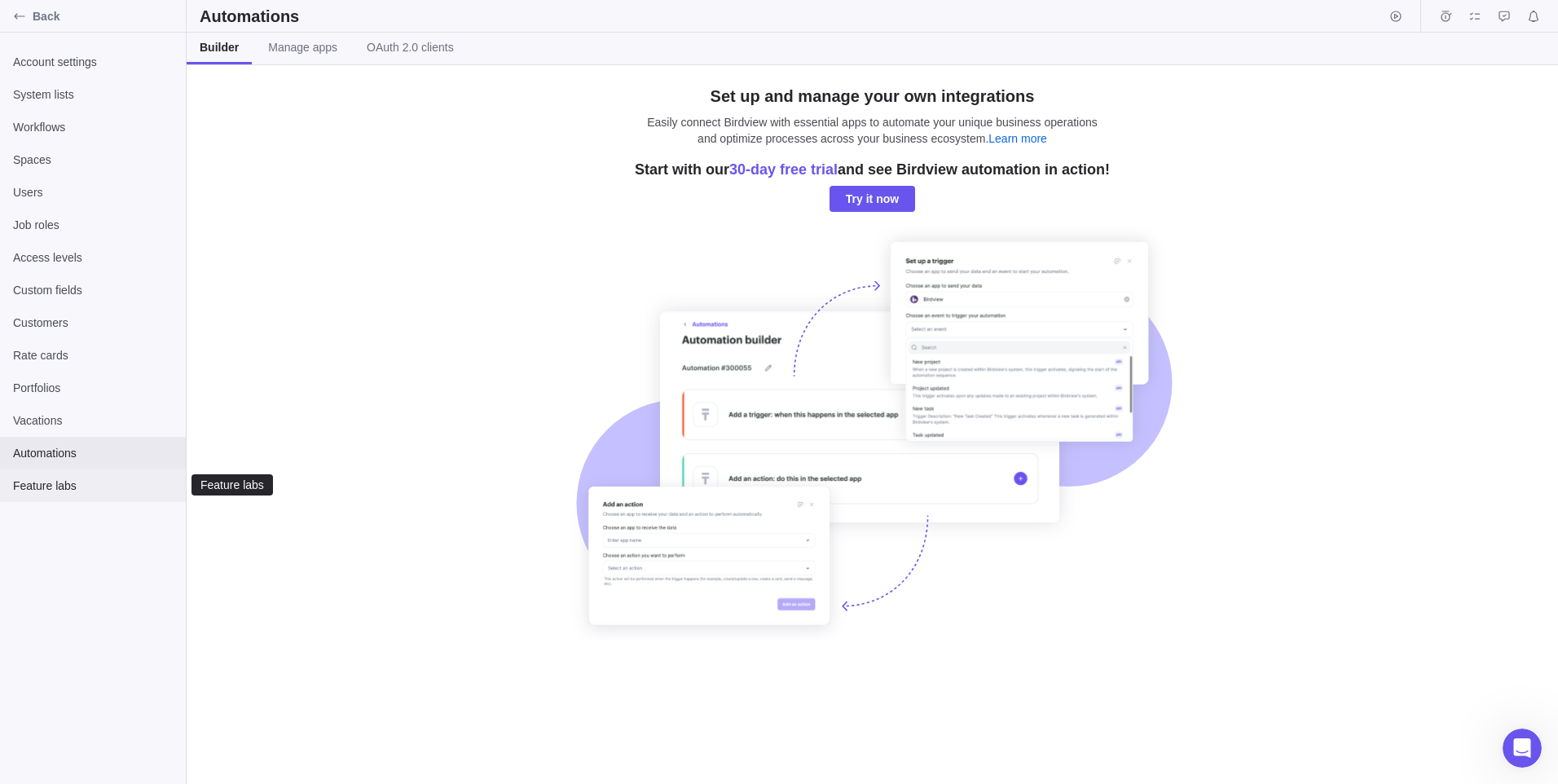
click at [60, 488] on span "Feature labs" at bounding box center [92, 485] width 159 height 16
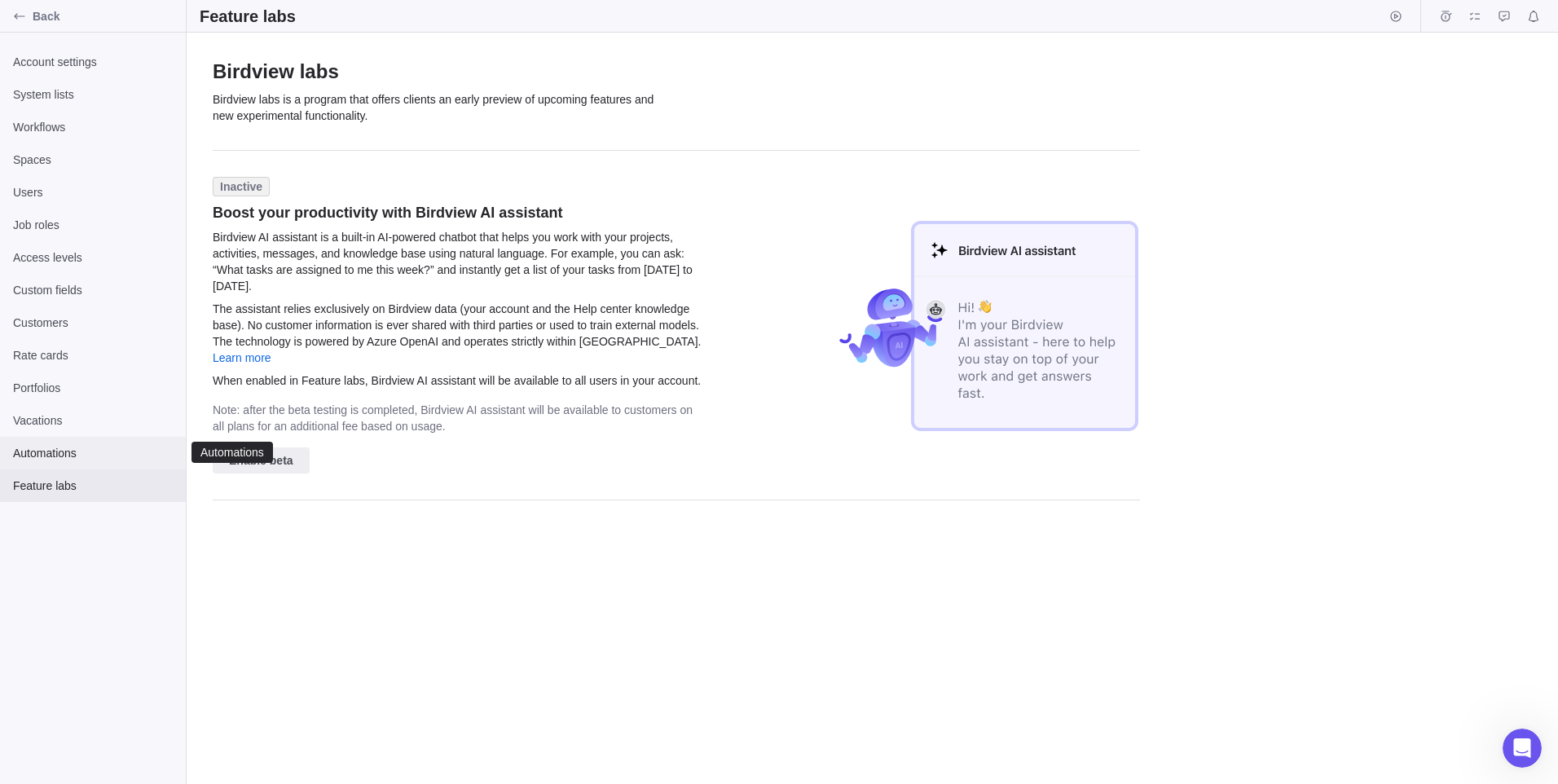
click at [60, 453] on span "Automations" at bounding box center [92, 453] width 159 height 16
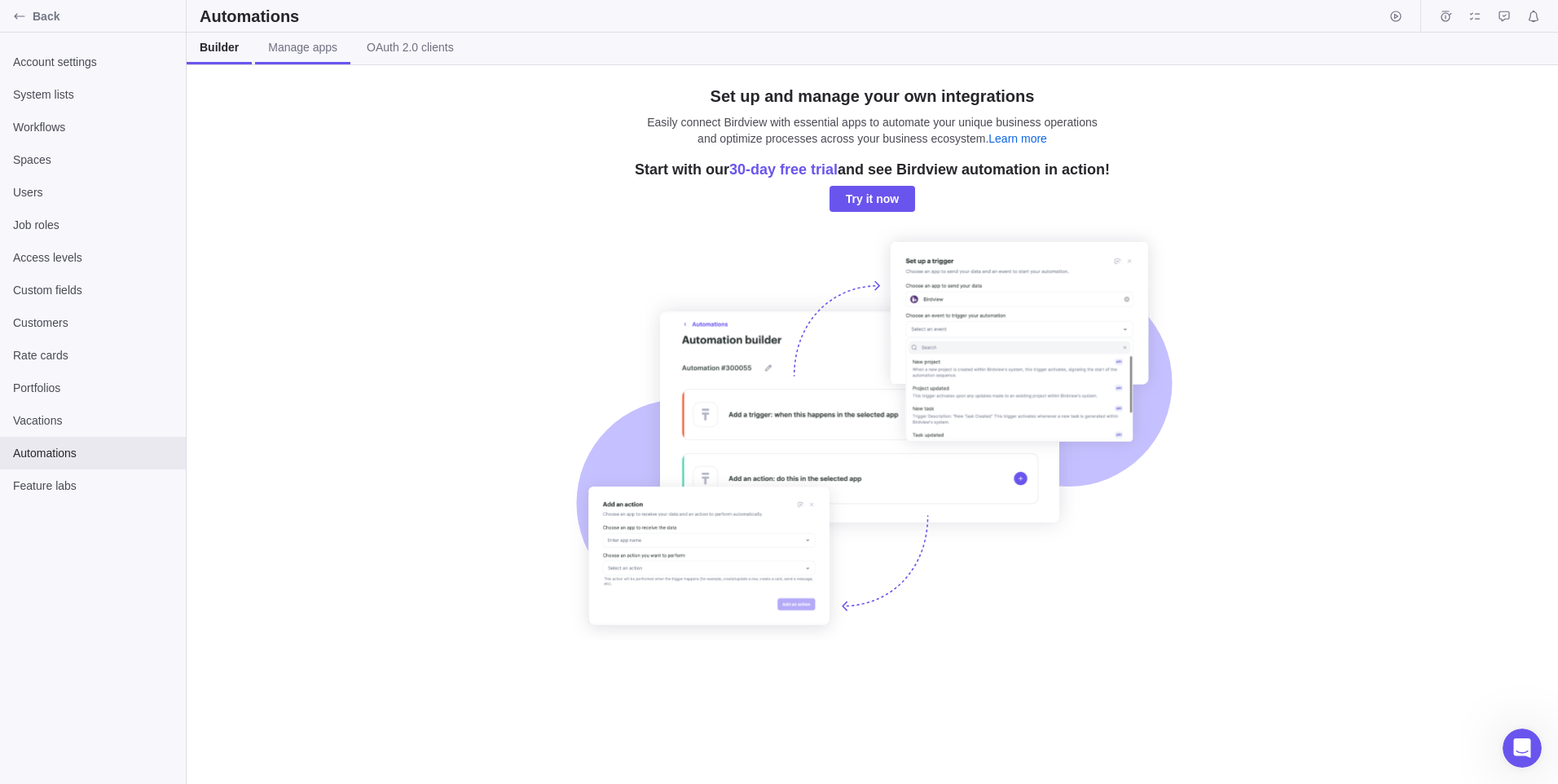
click at [307, 50] on span "Manage apps" at bounding box center [303, 47] width 70 height 16
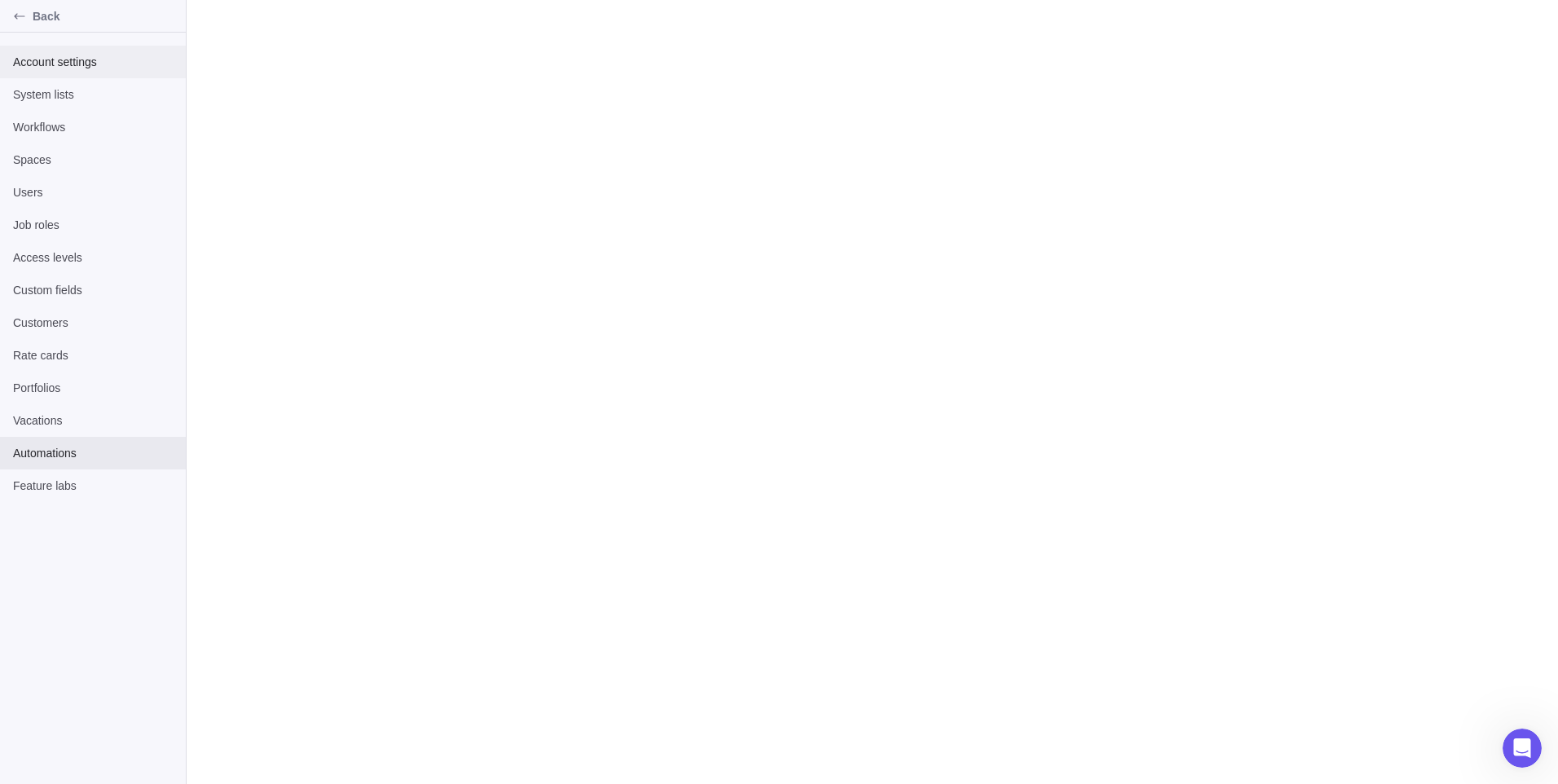
click at [74, 61] on span "Account settings" at bounding box center [92, 61] width 159 height 16
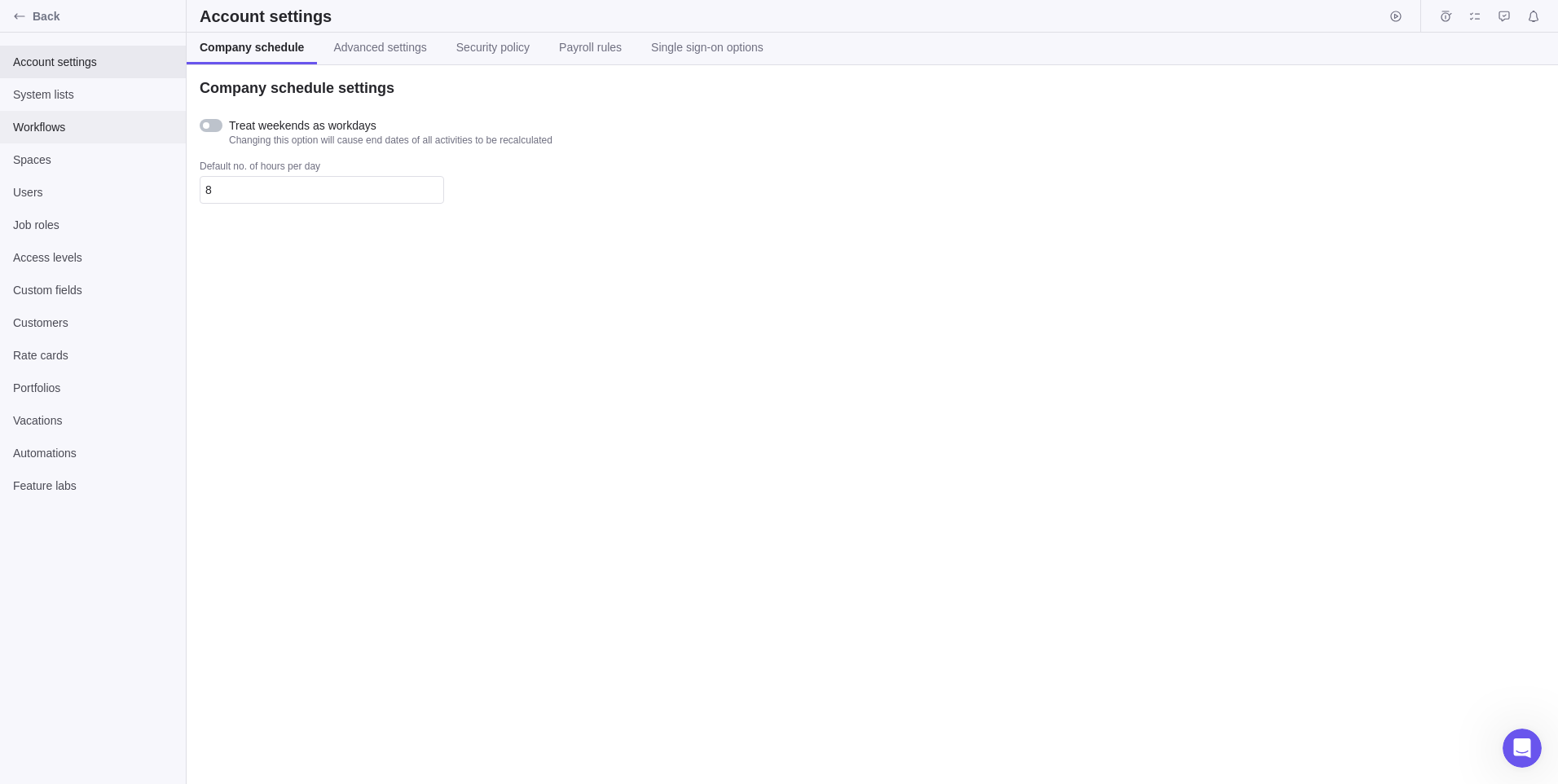
click at [48, 125] on span "Workflows" at bounding box center [92, 126] width 159 height 16
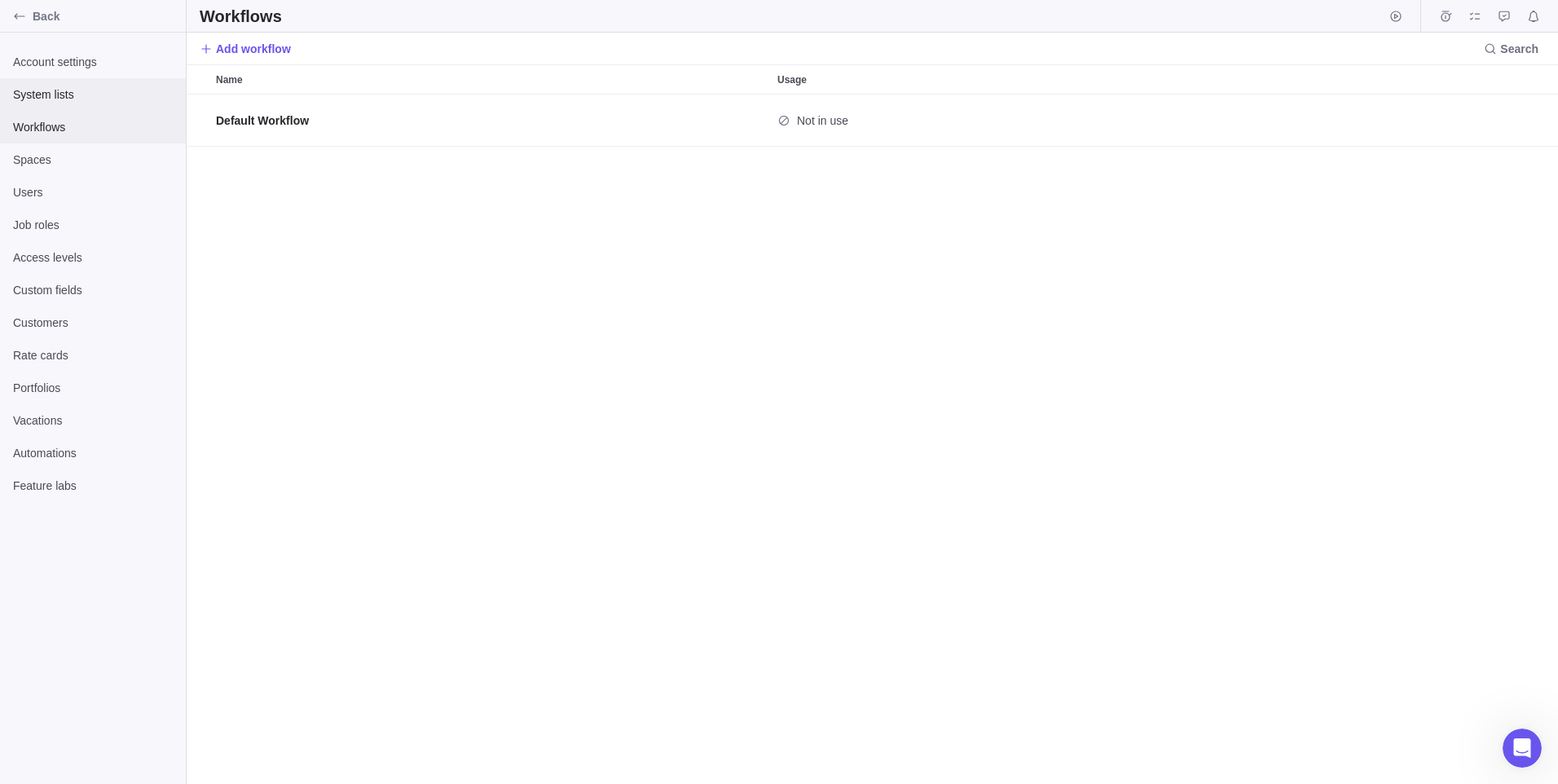
scroll to position [677, 1360]
click at [61, 168] on div "Spaces" at bounding box center [92, 159] width 186 height 32
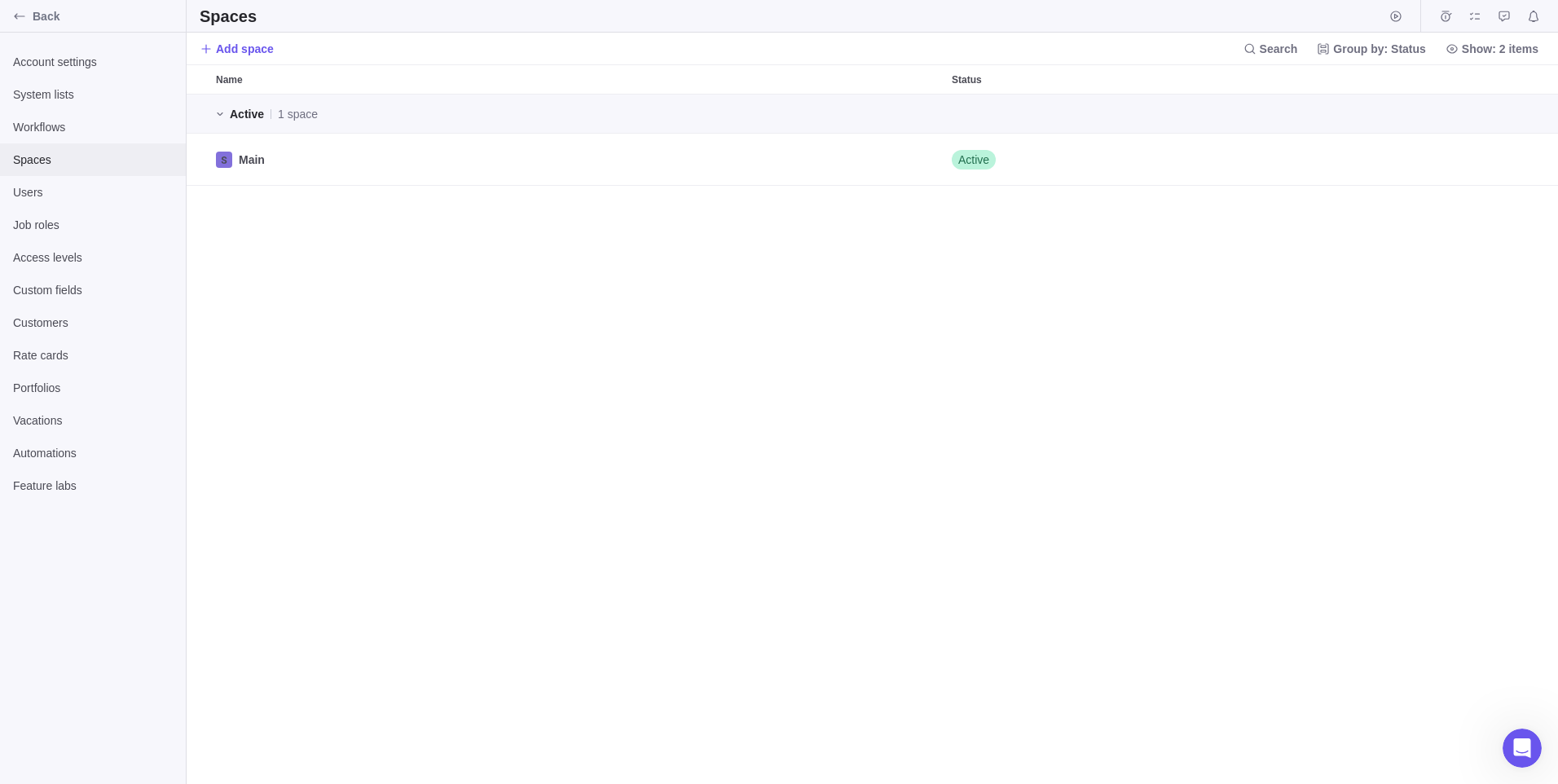
scroll to position [677, 1360]
